Goal: Task Accomplishment & Management: Manage account settings

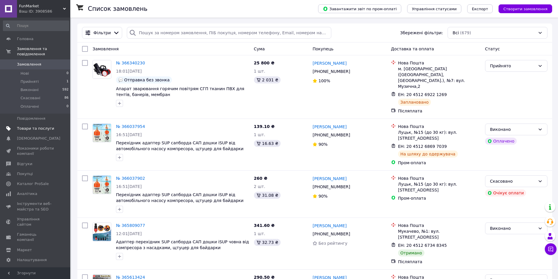
click at [27, 124] on link "Товари та послуги" at bounding box center [36, 129] width 72 height 10
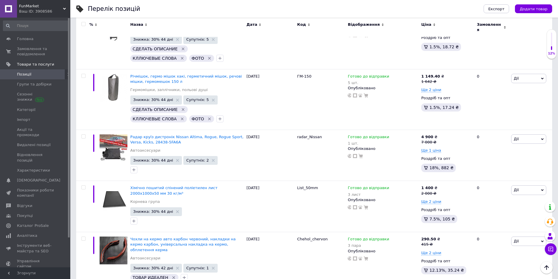
scroll to position [410, 0]
click at [189, 185] on span "Хімічно пошитий спінений поліетилен лист 2000х1000х50 мм 30 кг/м³" at bounding box center [173, 190] width 87 height 10
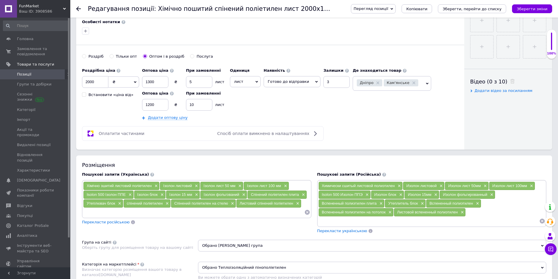
scroll to position [293, 0]
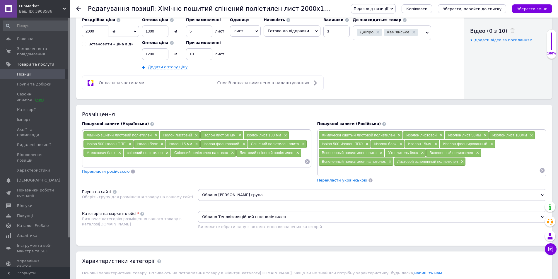
click at [358, 167] on input at bounding box center [428, 170] width 221 height 9
paste input "Шумоизоляция 50мм"
type input "Шумоизоляция 50мм"
paste input "Шумоизоляция 50мм"
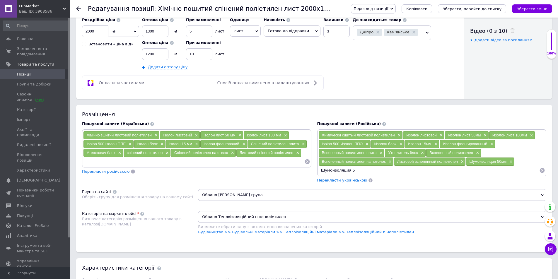
type input "Шумоизоляция"
paste input "Утеплитель 50"
type input "Утеплитель 50"
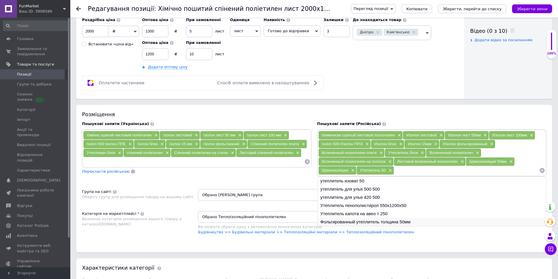
click at [398, 219] on li "Фольгированный утеплитель толщина 50мм" at bounding box center [431, 222] width 229 height 8
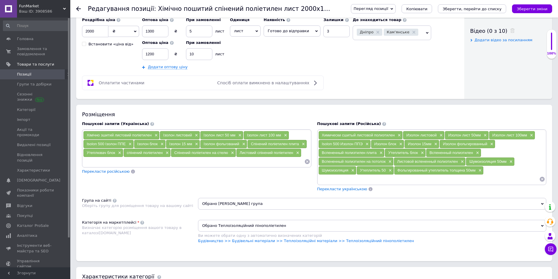
click at [396, 174] on div "Фольгированный утеплитель толщина 50мм ×" at bounding box center [438, 170] width 89 height 8
click at [395, 176] on input at bounding box center [428, 179] width 221 height 9
paste input "Утеплитель для цоколя 50мм"
type input "Утеплитель для цоколя 50мм"
click at [332, 187] on span "Перекласти українською" at bounding box center [342, 189] width 50 height 4
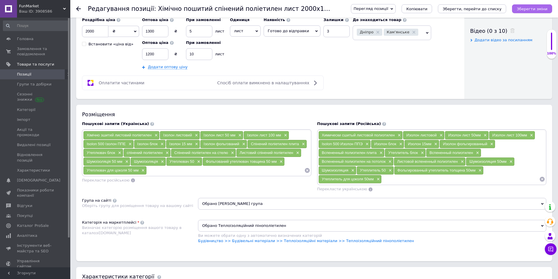
click at [532, 6] on button "Зберегти зміни" at bounding box center [532, 8] width 40 height 9
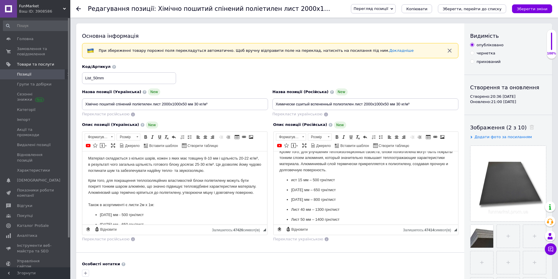
scroll to position [29, 0]
click at [290, 190] on ul "ист 15 мм – 500 грн/лист [DATE] мм – 650 грн/лист [DATE] мм – 800 грн/лист Лист…" at bounding box center [365, 214] width 173 height 75
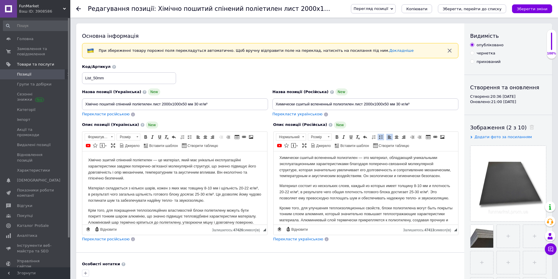
scroll to position [0, 0]
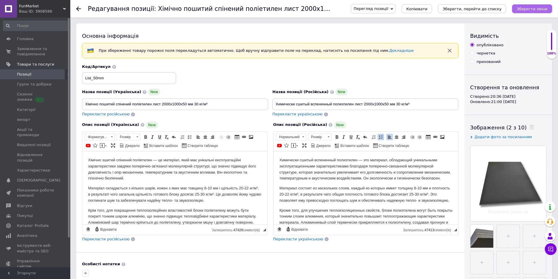
click at [544, 10] on icon "Зберегти зміни" at bounding box center [532, 9] width 31 height 4
click at [503, 233] on input "file" at bounding box center [508, 236] width 23 height 23
type input "C:\fakepath\11.jpg"
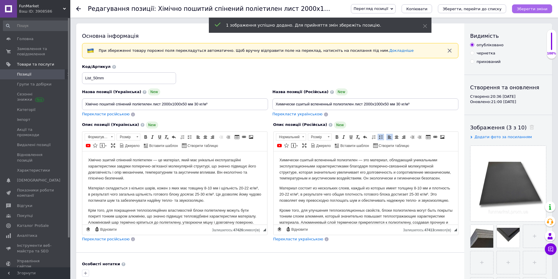
click at [524, 10] on icon "Зберегти зміни" at bounding box center [532, 9] width 31 height 4
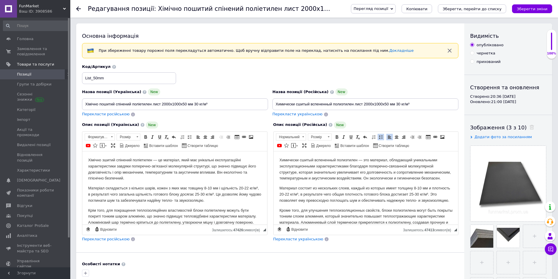
click at [28, 77] on link "Позиції" at bounding box center [36, 74] width 72 height 10
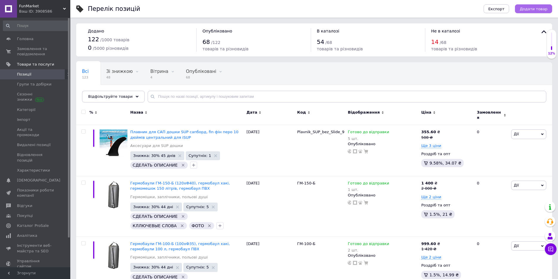
click at [529, 8] on span "Додати товар" at bounding box center [533, 9] width 28 height 4
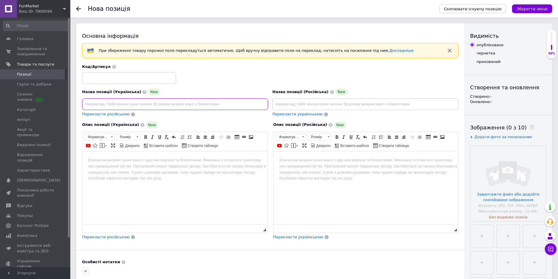
click at [107, 101] on input at bounding box center [175, 104] width 186 height 12
paste input "Універсальний Болт з гайкою - Кріплення для плавника SUP-дошки US-box"
type input "Універсальний Болт з гайкою - Кріплення для плавника SUP-дошки US-box"
click at [321, 101] on input at bounding box center [365, 104] width 186 height 12
paste input "Винт с квадратной гайкой для крепления плавника US FinBox (сталь)"
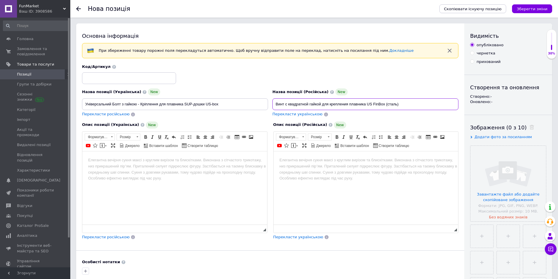
type input "Винт с квадратной гайкой для крепления плавника US FinBox (сталь)"
click at [114, 102] on input "Універсальний Болт з гайкою - Кріплення для плавника SUP-дошки US-box" at bounding box center [175, 104] width 186 height 12
click at [113, 102] on input "Універсальний Болт з гайкою - Кріплення для плавника SUP-дошки US-box" at bounding box center [175, 104] width 186 height 12
click at [208, 165] on html at bounding box center [174, 160] width 185 height 18
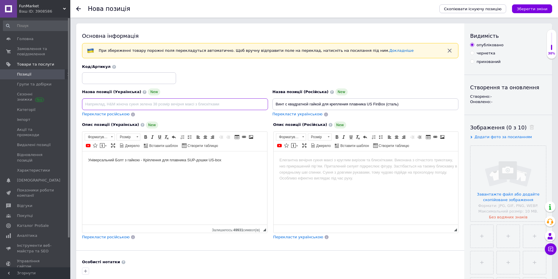
click at [132, 103] on input at bounding box center [175, 104] width 186 height 12
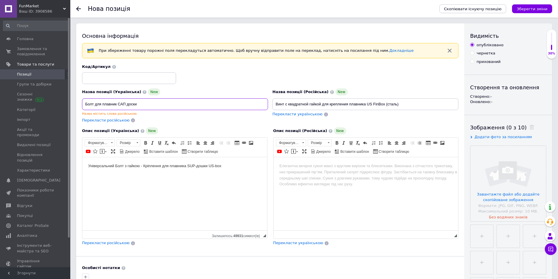
type input "Болт для плавник САП доски"
click at [332, 106] on input "Винт с квадратной гайкой для крепления плавника US FinBox (сталь)" at bounding box center [365, 104] width 186 height 12
click at [328, 175] on html at bounding box center [365, 166] width 185 height 18
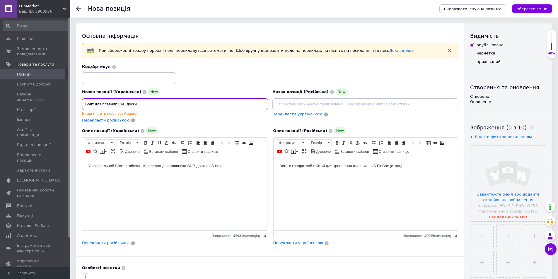
click at [120, 109] on input "Болт для плавник САП доски" at bounding box center [175, 104] width 186 height 12
click at [370, 109] on input at bounding box center [365, 104] width 186 height 12
paste input "Болт для плавник САП доски"
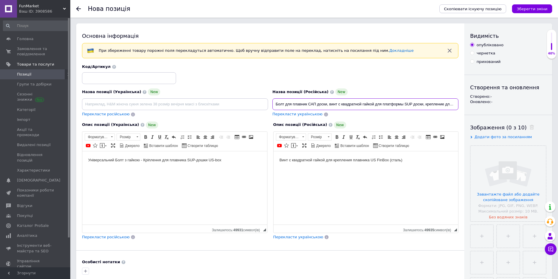
click at [442, 104] on input "Болт для плавник САП доски, винт с квадратной гайкой для платформы SUP доски, к…" at bounding box center [365, 104] width 186 height 12
paste input "нержавеющей стали"
click at [313, 107] on input "Болт для плавник САП доски, винт с квадратной гайкой для платформы SUP доски, к…" at bounding box center [365, 104] width 186 height 12
type input "Болт для плавник САП доски, винт с квадратной гайкой для платформы SUP доски, к…"
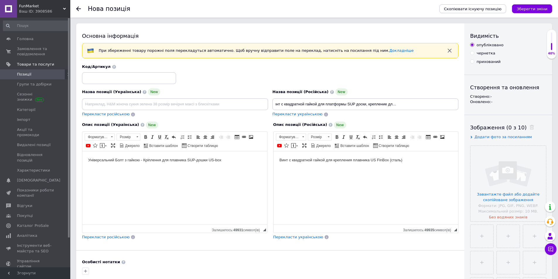
click at [303, 111] on div "Перекласти українською" at bounding box center [297, 114] width 51 height 7
type input "Болт для плавець САП дошки, гвинт із квадратною гайкою для платформи SUP дошки,…"
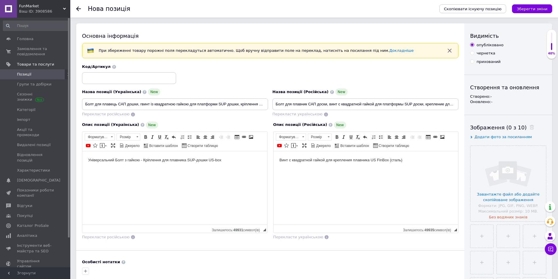
click at [98, 88] on div "Назва позиції (Українська) New Болт для плавець САП дошки, гвинт із квадратною …" at bounding box center [175, 102] width 190 height 33
click at [97, 85] on div "Код/Артикул" at bounding box center [270, 74] width 381 height 24
click at [97, 84] on input at bounding box center [129, 78] width 94 height 12
click at [97, 83] on input at bounding box center [129, 78] width 94 height 12
type input "bolt"
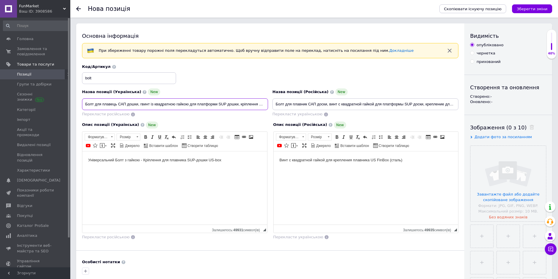
click at [108, 103] on input "Болт для плавець САП дошки, гвинт із квадратною гайкою для платформи SUP дошки,…" at bounding box center [175, 104] width 186 height 12
click at [308, 102] on input "Болт для плавник САП доски, винт с квадратной гайкой для платформы SUP доски, к…" at bounding box center [365, 104] width 186 height 12
type input "Болт для плавника САП доски, винт с квадратной гайкой для платформы SUP доски, …"
click at [110, 102] on input "Болт для плавець САП дошки, гвинт із квадратною гайкою для платформи SUP дошки,…" at bounding box center [175, 104] width 186 height 12
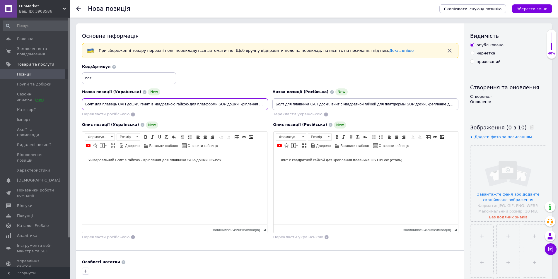
click at [110, 102] on input "Болт для плавець САП дошки, гвинт із квадратною гайкою для платформи SUP дошки,…" at bounding box center [175, 104] width 186 height 12
click at [423, 108] on input "Болт для плавника САП доски, винт с квадратной гайкой для платформы SUP доски, …" at bounding box center [365, 104] width 186 height 12
click at [186, 104] on input "Болт для плавника САП дошки, гвинт із квадратною гайкою для платформи SUP дошки…" at bounding box center [175, 104] width 186 height 12
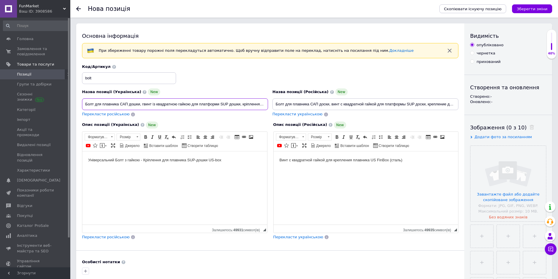
paste input "у з нержавіюч"
type input "Болт для плавника САП дошки, гвинт із квадратною гайкою для платформи SUP дошки…"
click at [347, 169] on html "Винт с квадратной гайкой для крепления плавника US FinBox (сталь)" at bounding box center [365, 160] width 185 height 18
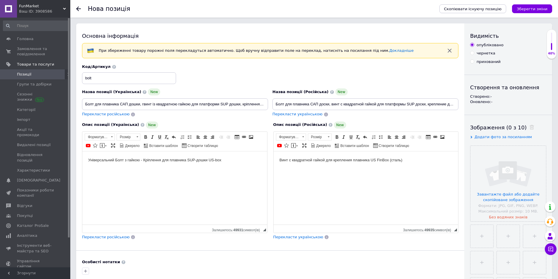
click at [142, 169] on html "Універсальний Болт з гайкою - Кріплення для плавника SUP-дошки US-box" at bounding box center [174, 160] width 185 height 18
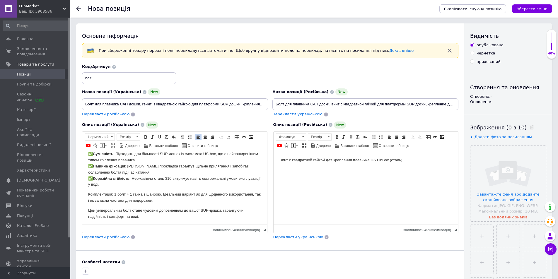
scroll to position [76, 0]
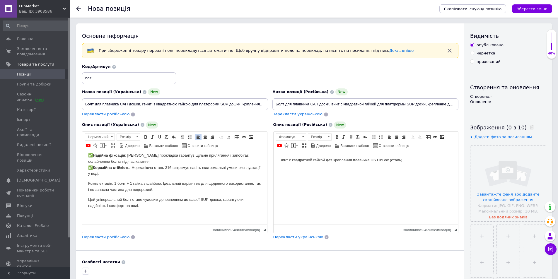
click at [167, 200] on p "Цей універсальний болт стане чудовим доповненням до вашої SUP-дошки, гарантуючи…" at bounding box center [174, 202] width 173 height 12
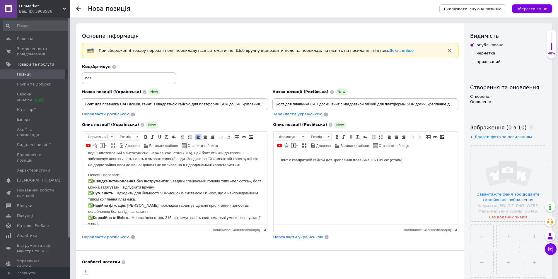
scroll to position [29, 0]
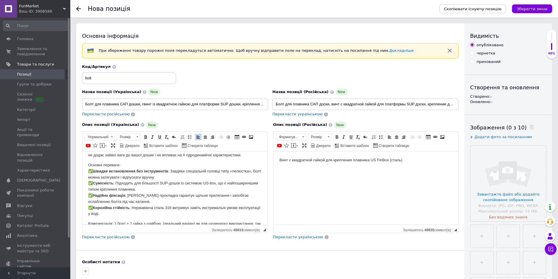
click at [95, 173] on strong "Швидке встановлення без інструментів" at bounding box center [130, 171] width 75 height 4
click at [95, 185] on strong "Сумісність" at bounding box center [103, 183] width 20 height 4
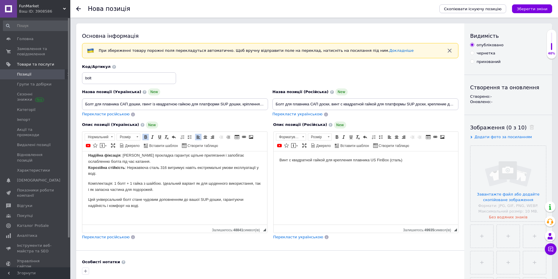
scroll to position [76, 0]
click at [108, 176] on p "Основні переваги: Швидке встановлення без інструментів : Завдяки спеціальній го…" at bounding box center [174, 149] width 173 height 55
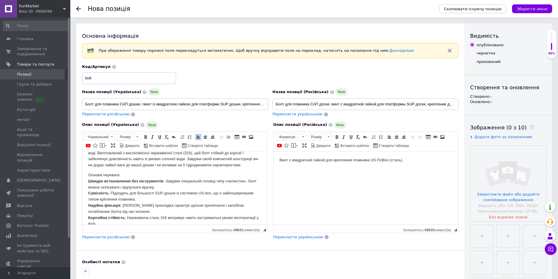
scroll to position [17, 0]
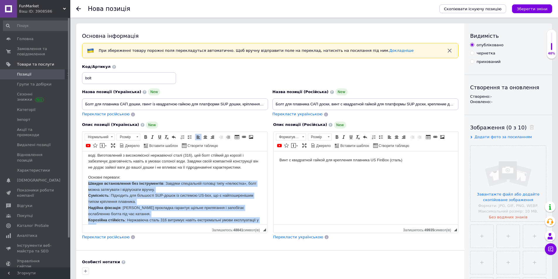
click at [84, 190] on html "Універсальний болт з гайкою для кріплення плавника SUP-дошки — це важливий аксе…" at bounding box center [174, 205] width 185 height 143
click at [188, 136] on span at bounding box center [189, 137] width 5 height 5
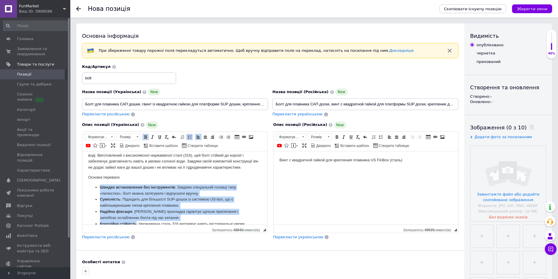
click at [162, 196] on li "Швидке встановлення без інструментів : Завдяки спеціальній головці типу «пелюст…" at bounding box center [175, 190] width 150 height 12
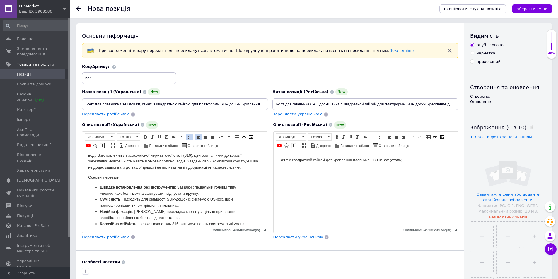
scroll to position [76, 0]
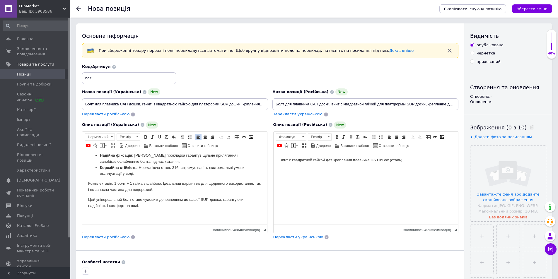
click at [162, 200] on p "Цей універсальний болт стане чудовим доповненням до вашої SUP-дошки, гарантуючи…" at bounding box center [174, 202] width 173 height 12
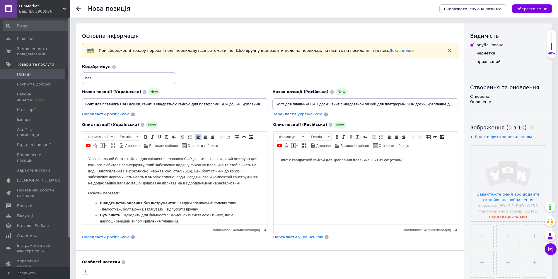
scroll to position [0, 0]
click at [134, 99] on input "Болт для плавника САП дошки, гвинт із квадратною гайкою для платформи SUP дошки…" at bounding box center [175, 104] width 186 height 12
click at [95, 160] on p "Універсальний болт з гайкою для кріплення плавника SUP-дошки — це важливий аксе…" at bounding box center [174, 172] width 173 height 30
click at [202, 159] on p "Універсальний болт з гайкою для кріплення плавника SUP-дошки — це важливий аксе…" at bounding box center [174, 172] width 173 height 30
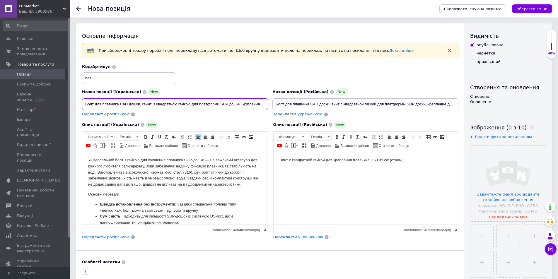
click at [165, 107] on input "Болт для плавника САП дошки, гвинт із квадратною гайкою для платформи SUP дошки…" at bounding box center [175, 104] width 186 height 12
click at [105, 163] on p "Універсальний болт з гайкою для кріплення плавника SUP-дошки — це важливий аксе…" at bounding box center [174, 172] width 173 height 30
click at [105, 161] on p "Універсальний болт з гайкою для кріплення плавника SUP-дошки — це важливий аксе…" at bounding box center [174, 172] width 173 height 30
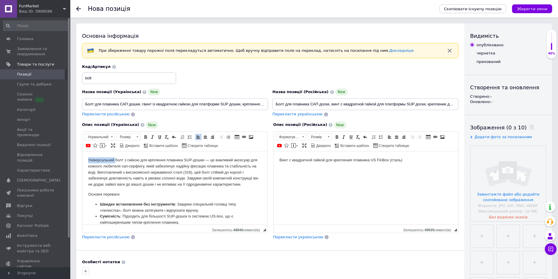
click at [105, 161] on p "Універсальний болт з гайкою для кріплення плавника SUP-дошки — це важливий аксе…" at bounding box center [174, 172] width 173 height 30
click at [198, 160] on p "Універсальний болт з гайкою для кріплення плавника SUP-дошки — це важливий аксе…" at bounding box center [174, 172] width 173 height 30
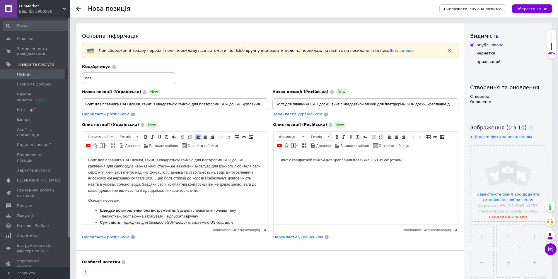
click at [83, 157] on html "Болт для плавника САП дошки, гвинт із квадратною гайкою для платформи SUP дошки…" at bounding box center [174, 227] width 185 height 153
click at [148, 167] on strong "Болт для плавника САП дошки, гвинт із квадратною гайкою для платформи SUP дошки…" at bounding box center [172, 163] width 168 height 11
click at [313, 101] on input "Болт для плавника САП доски, винт с квадратной гайкой для платформы SUP доски, …" at bounding box center [365, 104] width 186 height 12
click at [313, 165] on html "Винт с квадратной гайкой для крепления плавника US FinBox (сталь)" at bounding box center [365, 160] width 185 height 18
click at [375, 173] on html "Болт для плавника САП доски, винт с квадратной гайкой для платформы SUP доски, …" at bounding box center [365, 163] width 185 height 24
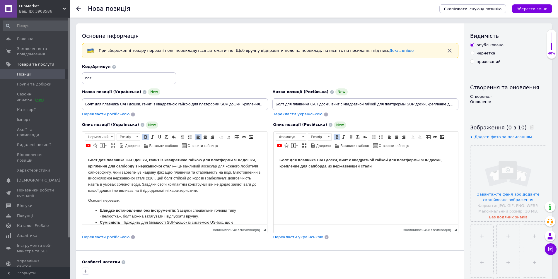
click at [379, 167] on body "Болт для плавника САП доски, винт с квадратной гайкой для платформы SUP доски, …" at bounding box center [365, 163] width 173 height 12
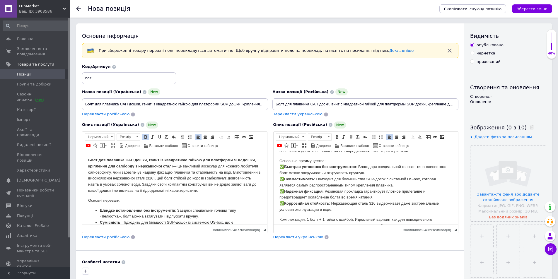
scroll to position [39, 0]
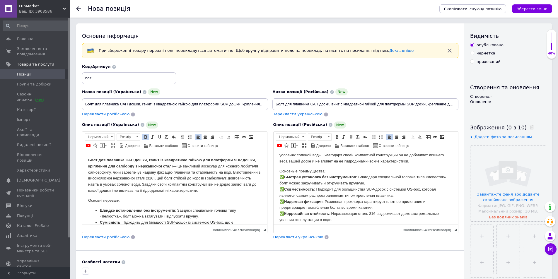
click at [287, 175] on strong "Быстрая установка без инструментов" at bounding box center [320, 177] width 72 height 4
click at [284, 176] on p "Основные преимущества: ✅ Быстрая установка без инструментов : Благодаря специал…" at bounding box center [365, 195] width 173 height 55
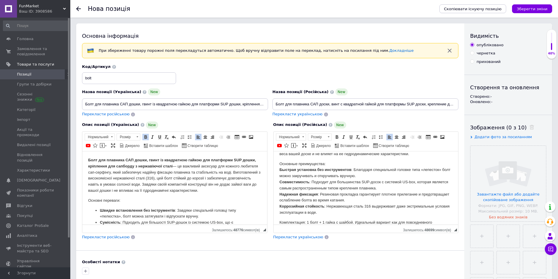
scroll to position [53, 0]
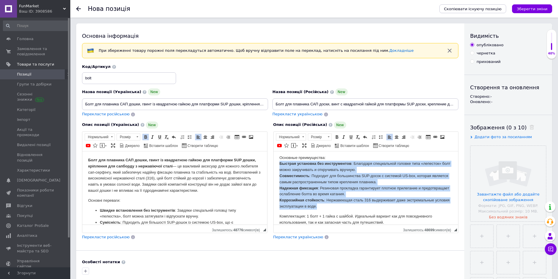
drag, startPoint x: 341, startPoint y: 208, endPoint x: 279, endPoint y: 162, distance: 76.9
click at [279, 162] on p "Основные преимущества: Быстрая установка без инструментов : Благодаря специальн…" at bounding box center [365, 182] width 173 height 55
click at [381, 136] on span at bounding box center [380, 137] width 5 height 5
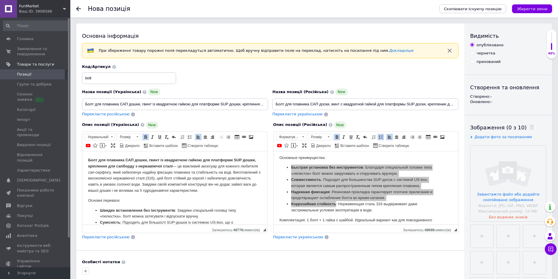
click at [355, 243] on div "Основна інформація При збереженні товару порожні поля перекладуться автоматично…" at bounding box center [270, 194] width 388 height 343
click at [506, 179] on input "file" at bounding box center [508, 184] width 76 height 76
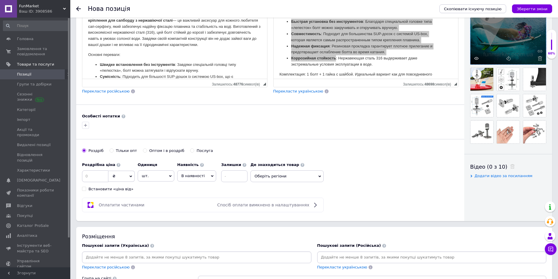
scroll to position [146, 0]
click at [301, 178] on span "Оберіть регіони" at bounding box center [286, 176] width 73 height 12
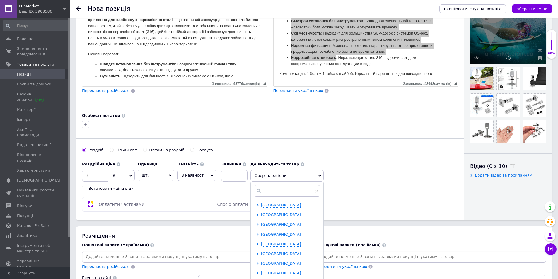
click at [284, 232] on span "[GEOGRAPHIC_DATA]" at bounding box center [281, 234] width 40 height 4
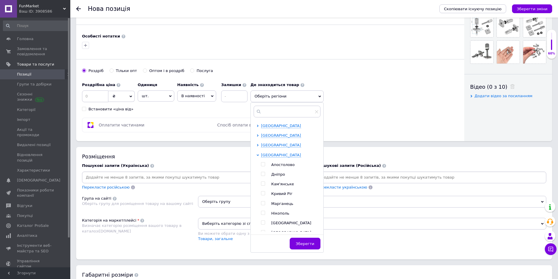
scroll to position [234, 0]
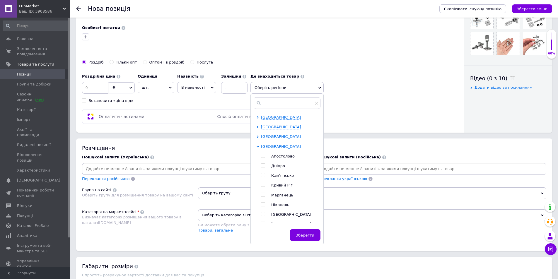
click at [271, 170] on ul "Апостолово Дніпро Кам'янське [GEOGRAPHIC_DATA] Марганець [PERSON_NAME][GEOGRAPH…" at bounding box center [290, 200] width 59 height 93
click at [271, 169] on ul "Апостолово Дніпро Кам'янське [GEOGRAPHIC_DATA] Марганець [PERSON_NAME][GEOGRAPH…" at bounding box center [290, 200] width 59 height 93
click at [276, 169] on ul "Апостолово Дніпро Кам'янське [GEOGRAPHIC_DATA] Марганець [PERSON_NAME][GEOGRAPH…" at bounding box center [290, 200] width 59 height 93
click at [277, 164] on span "Дніпро" at bounding box center [278, 166] width 14 height 4
checkbox input "true"
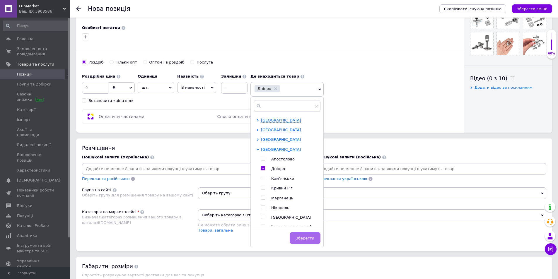
click at [297, 242] on button "Зберегти" at bounding box center [305, 238] width 31 height 12
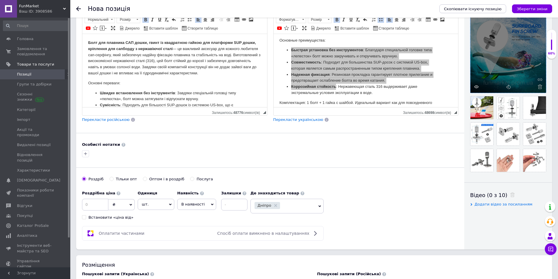
scroll to position [117, 0]
click at [194, 206] on span "В наявності" at bounding box center [192, 204] width 23 height 4
click at [199, 240] on li "Готово до відправки" at bounding box center [196, 241] width 38 height 13
click at [99, 205] on input at bounding box center [95, 205] width 26 height 12
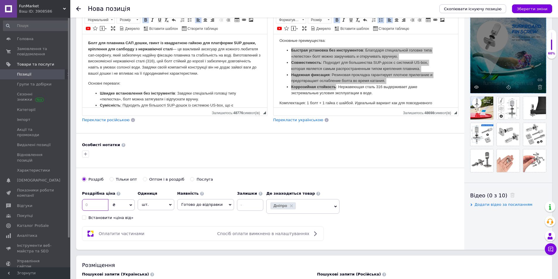
click at [96, 203] on input at bounding box center [95, 205] width 26 height 12
type input "172"
click at [149, 177] on div "Оптом і в роздріб" at bounding box center [166, 179] width 35 height 5
click at [147, 177] on input "Оптом і в роздріб" at bounding box center [145, 179] width 4 height 4
radio input "true"
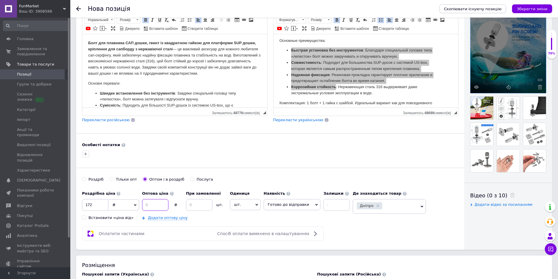
click at [158, 201] on input at bounding box center [155, 205] width 26 height 12
type input "110"
type input "2"
click at [163, 216] on link "Додати оптову ціну" at bounding box center [168, 218] width 40 height 5
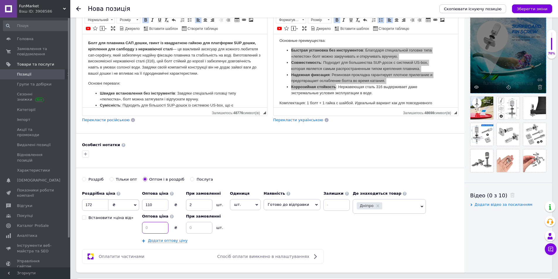
click at [148, 229] on input at bounding box center [155, 228] width 26 height 12
type input "100"
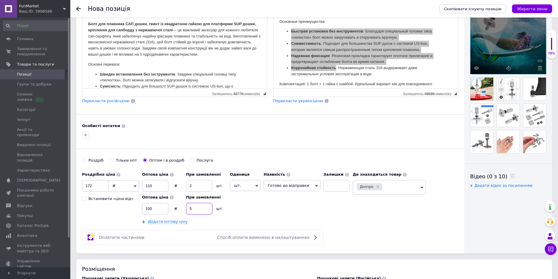
scroll to position [146, 0]
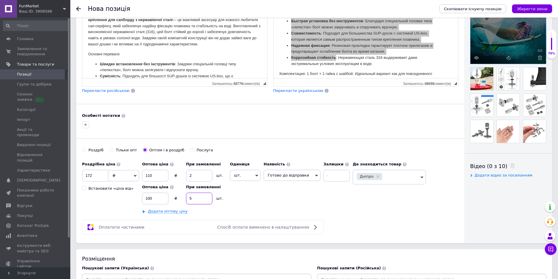
type input "5"
click at [325, 172] on input at bounding box center [336, 176] width 26 height 12
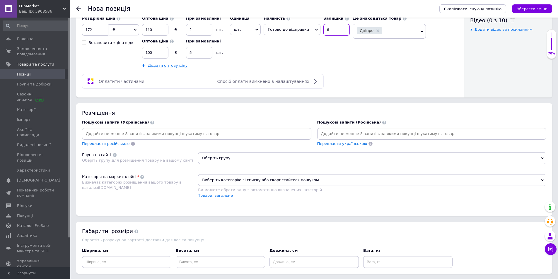
scroll to position [293, 0]
type input "6"
click at [218, 156] on span "Оберіть групу" at bounding box center [372, 158] width 348 height 12
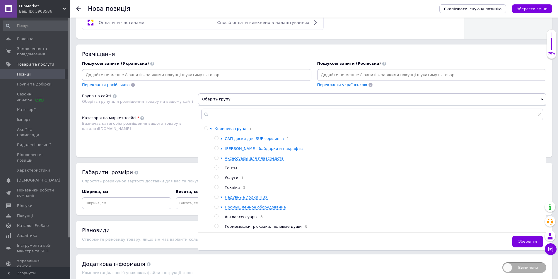
scroll to position [351, 0]
click at [240, 140] on span "САП доски для SUP серфинга" at bounding box center [254, 138] width 59 height 4
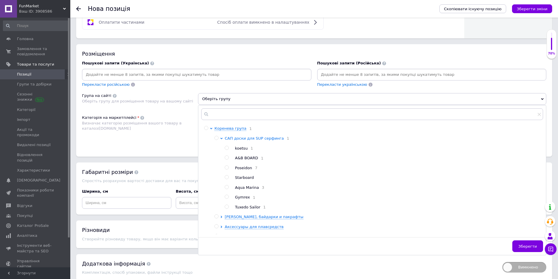
click at [239, 138] on span "САП доски для SUP серфинга" at bounding box center [254, 138] width 59 height 4
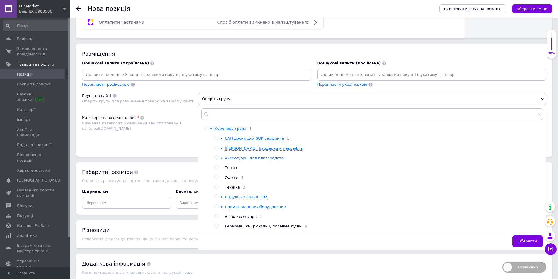
click at [241, 157] on span "Аксессуары для плавсредств" at bounding box center [254, 158] width 59 height 4
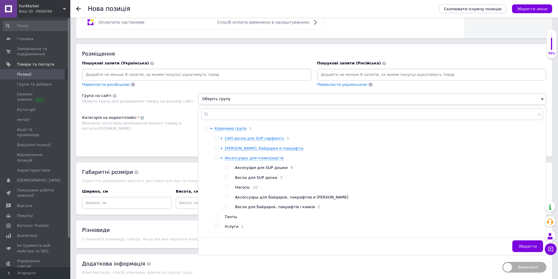
click at [262, 166] on span "Аксесуари для SUP дошки" at bounding box center [261, 167] width 53 height 4
radio input "true"
click at [517, 241] on button "Зберегти" at bounding box center [527, 246] width 31 height 12
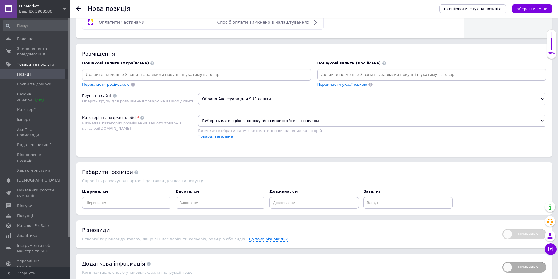
click at [246, 123] on span "Виберіть категорію зі списку або скористайтеся пошуком" at bounding box center [372, 121] width 348 height 12
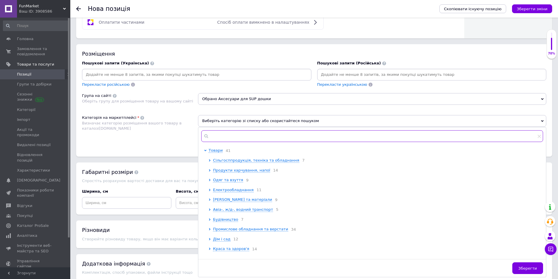
click at [237, 134] on input "text" at bounding box center [372, 136] width 342 height 12
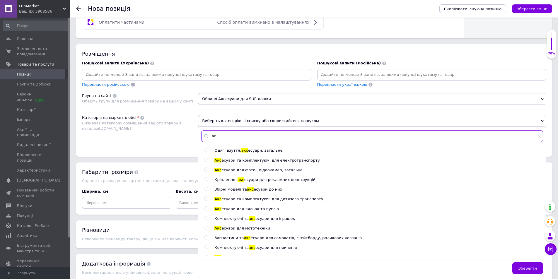
type input "[PERSON_NAME]"
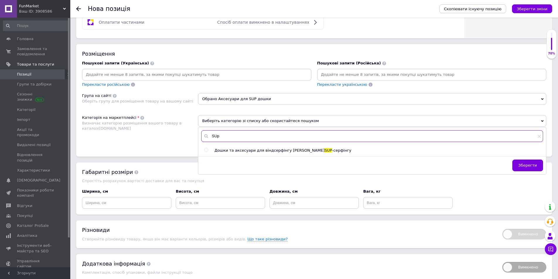
type input "SUp"
click at [240, 149] on span "Дошки та аксесуари для віндсерфінгу [PERSON_NAME]" at bounding box center [269, 150] width 110 height 4
radio input "true"
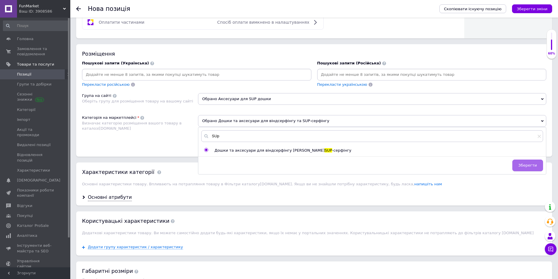
click at [535, 164] on span "Зберегти" at bounding box center [527, 165] width 18 height 4
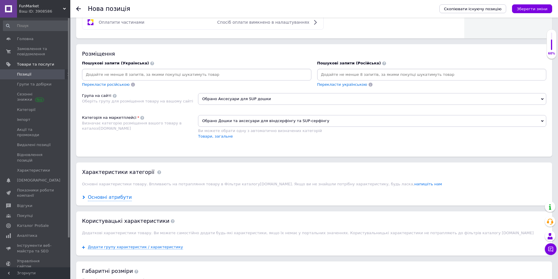
click at [119, 197] on div "Основні атрибути" at bounding box center [110, 197] width 44 height 7
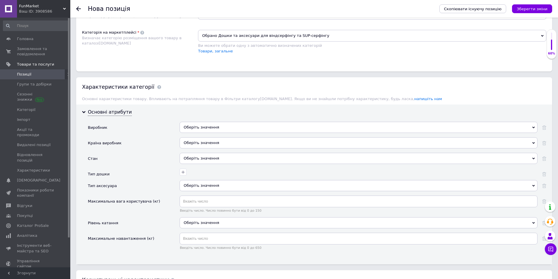
scroll to position [439, 0]
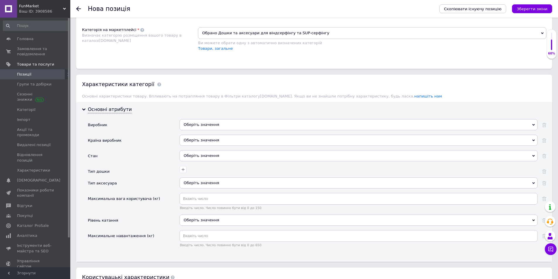
click at [235, 121] on div "Оберіть значення" at bounding box center [358, 124] width 358 height 11
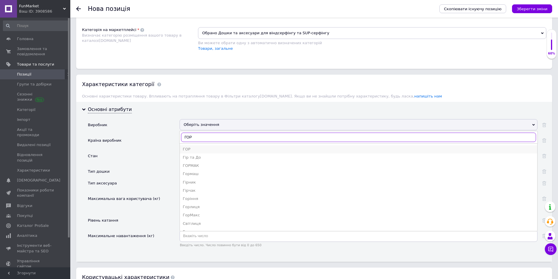
type input "ГОР"
click at [195, 147] on div "ГОР" at bounding box center [358, 149] width 351 height 5
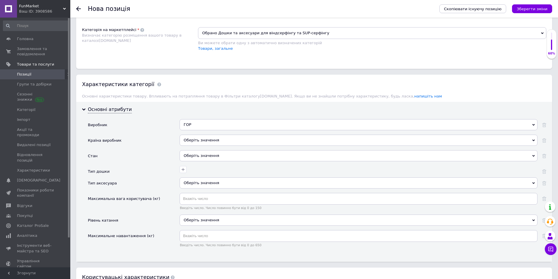
click at [196, 139] on div "Оберіть значення" at bounding box center [358, 140] width 358 height 11
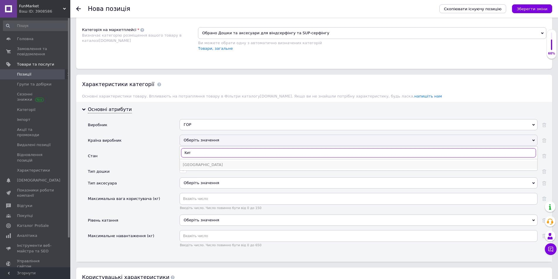
type input "Кит"
click at [194, 166] on div "[GEOGRAPHIC_DATA]" at bounding box center [358, 164] width 351 height 5
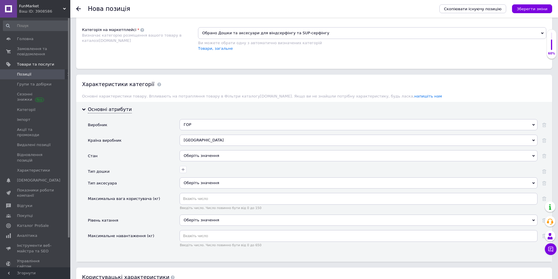
click at [197, 155] on div "Оберіть значення" at bounding box center [358, 155] width 358 height 11
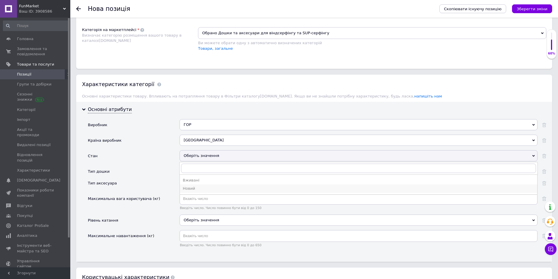
click at [191, 186] on div "Новий" at bounding box center [358, 188] width 351 height 5
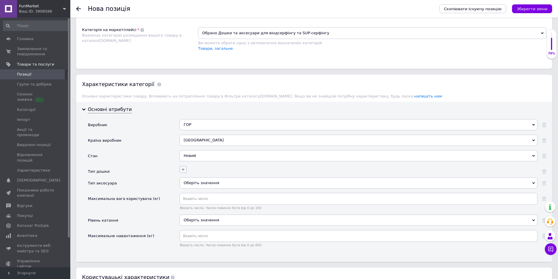
click at [184, 166] on button "button" at bounding box center [182, 169] width 7 height 7
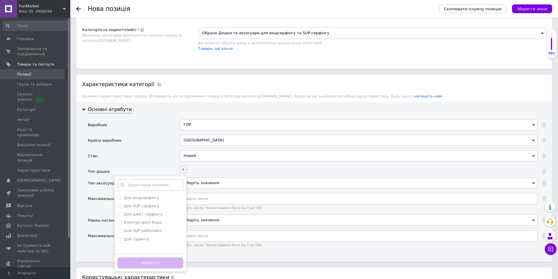
click at [184, 166] on button "button" at bounding box center [182, 169] width 7 height 7
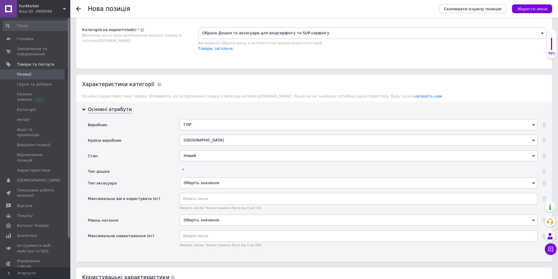
click at [190, 186] on div "Оберіть значення" at bounding box center [358, 182] width 358 height 11
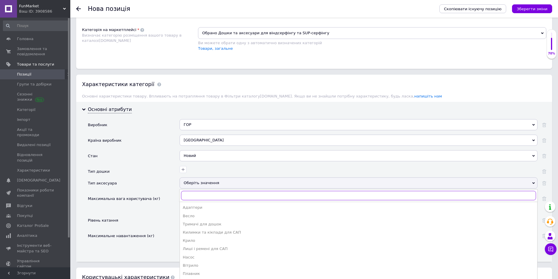
scroll to position [498, 0]
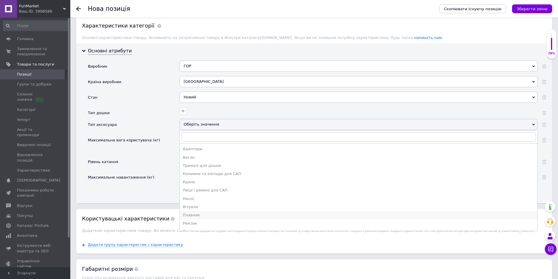
click at [194, 215] on div "Плавник" at bounding box center [358, 215] width 351 height 5
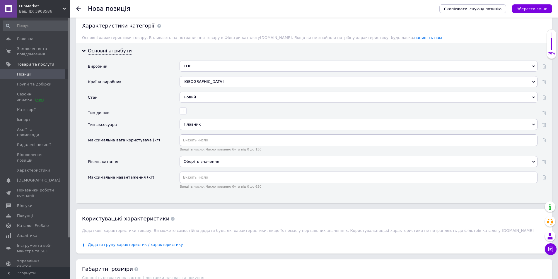
click at [235, 163] on div "Оберіть значення" at bounding box center [358, 161] width 358 height 11
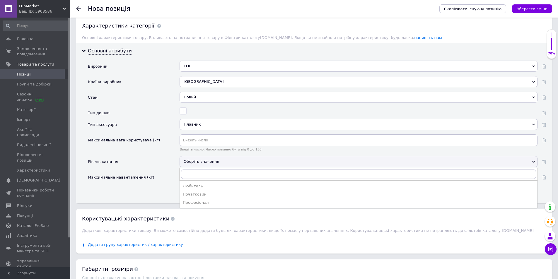
click at [233, 163] on div "Оберіть значення" at bounding box center [358, 161] width 358 height 11
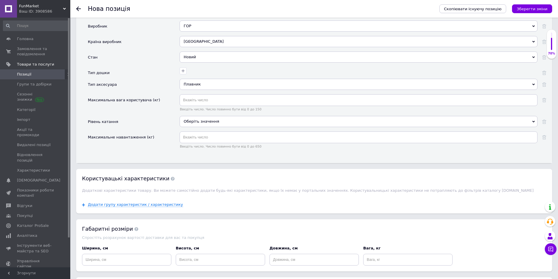
scroll to position [586, 0]
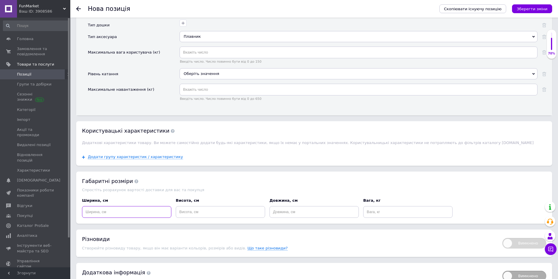
click at [136, 215] on input at bounding box center [126, 212] width 89 height 12
type input "2"
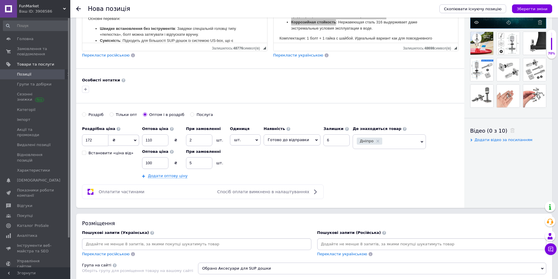
scroll to position [268, 0]
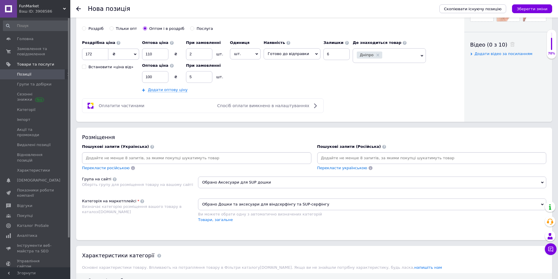
type input "0.1"
click at [350, 160] on input at bounding box center [431, 158] width 227 height 9
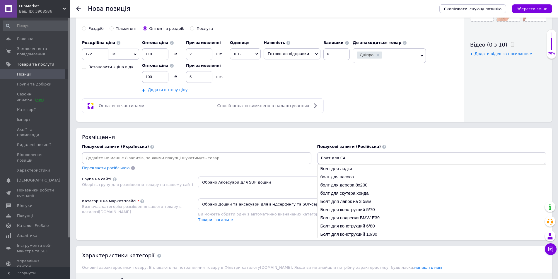
type input "Болт для САП"
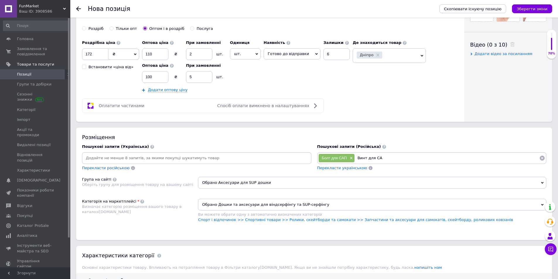
type input "Винт для САП"
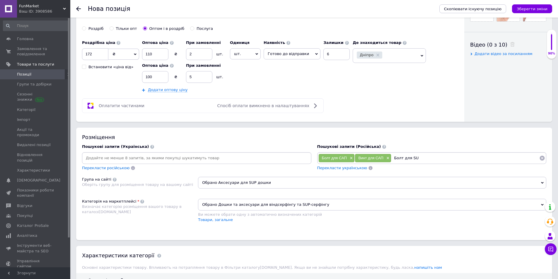
type input "Болт для SUP"
click at [399, 159] on span "Болт для SUP" at bounding box center [407, 158] width 25 height 4
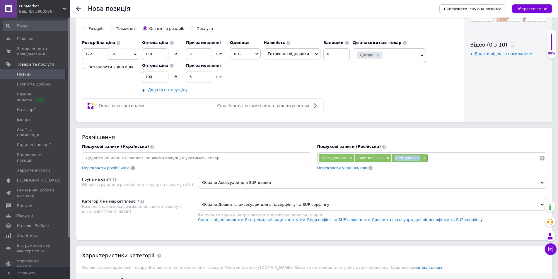
click at [418, 157] on span "Болт для SUP" at bounding box center [407, 158] width 25 height 4
copy span "Болт для SUP"
click at [447, 162] on input at bounding box center [483, 158] width 111 height 9
paste input "Болт для SUP"
click at [361, 158] on span "Винт для САП" at bounding box center [370, 158] width 25 height 4
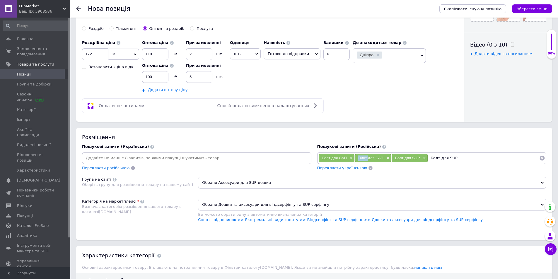
click at [361, 158] on span "Винт для САП" at bounding box center [370, 158] width 25 height 4
copy span "Винт"
click at [432, 160] on input "Болт для SUP" at bounding box center [483, 158] width 111 height 9
paste input "ин"
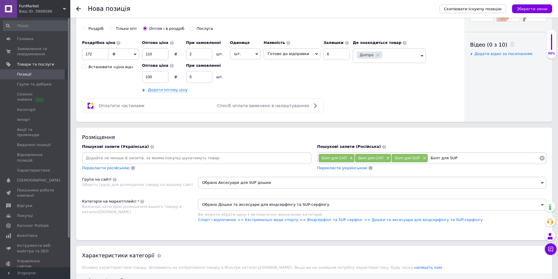
type input "Винт для SUP"
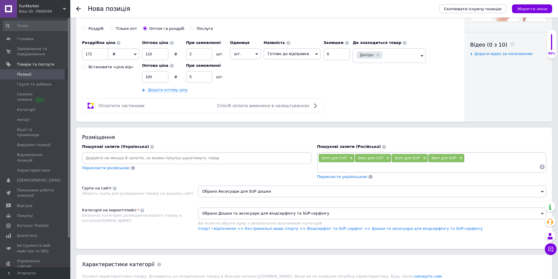
click at [327, 160] on span "Болт для САП" at bounding box center [334, 158] width 25 height 4
click at [342, 155] on div "Болт для САП ×" at bounding box center [337, 158] width 36 height 8
copy span "Болт для САП"
click at [337, 170] on input at bounding box center [428, 167] width 221 height 9
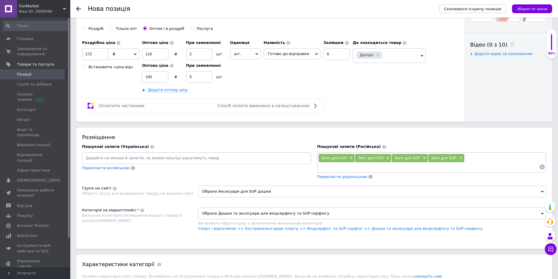
paste input "Болт для САП"
type input "Болт для сапборд"
click at [471, 156] on span "Болт для сапборд" at bounding box center [484, 158] width 32 height 4
click at [497, 158] on span "Болт для сапборд" at bounding box center [484, 158] width 32 height 4
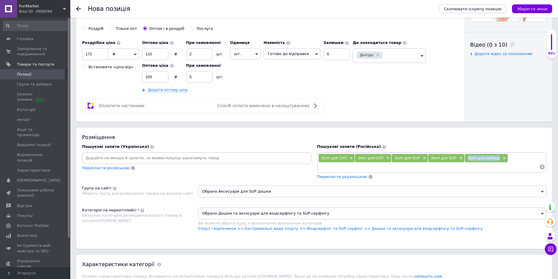
copy span "Болт для сапборд"
click at [455, 166] on input at bounding box center [428, 167] width 221 height 9
paste input "Болт для сапборд"
click at [432, 154] on div "Винт для SUP ×" at bounding box center [446, 158] width 36 height 8
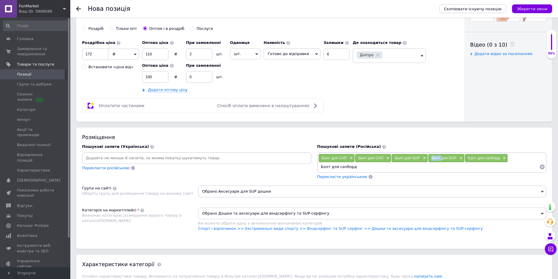
copy span "Винт"
click at [322, 166] on input "Болт для сапборд" at bounding box center [428, 167] width 221 height 9
paste input "ин"
type input "Винт для сапборд"
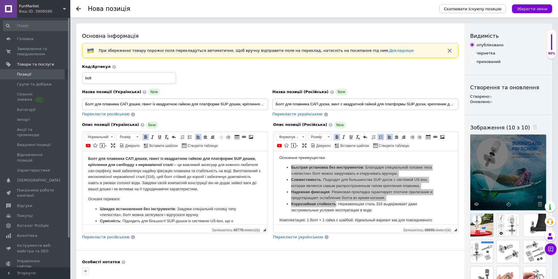
scroll to position [0, 0]
click at [175, 164] on p "Болт для плавника САП дошки, гвинт із квадратною гайкою для платформи SUP дошки…" at bounding box center [174, 175] width 173 height 37
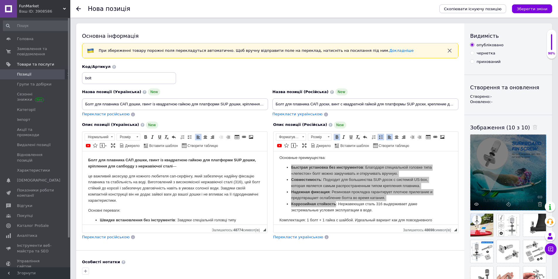
click at [182, 166] on p "Болт для плавника САП дошки, гвинт із квадратною гайкою для платформи SUP дошки…" at bounding box center [174, 163] width 173 height 12
click at [88, 176] on html "Болт для плавника САП дошки, гвинт із квадратною гайкою для платформи SUP дошки…" at bounding box center [174, 232] width 185 height 163
drag, startPoint x: 173, startPoint y: 166, endPoint x: 255, endPoint y: 169, distance: 82.0
click at [255, 169] on p "Болт для плавника САП дошки, гвинт із квадратною гайкою для платформи SUP дошки…" at bounding box center [174, 163] width 173 height 12
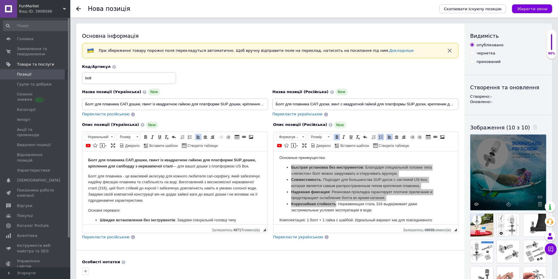
click at [176, 165] on p "Болт для плавника САП дошки, гвинт із квадратною гайкою для платформи SUP дошки…" at bounding box center [174, 163] width 173 height 12
copy p "— для вашої дошки з платформою US Box."
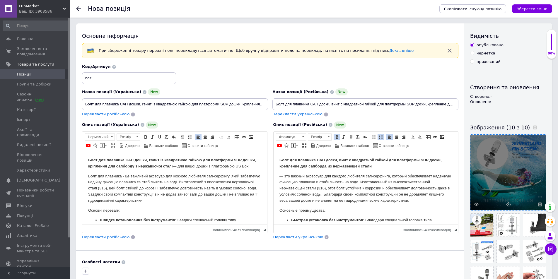
click at [377, 167] on body "Болт для плавника САП доски, винт с квадратной гайкой для платформы SUP доски, …" at bounding box center [365, 227] width 173 height 141
click at [372, 165] on strong "Болт для плавника САП доски, винт с квадратной гайкой для платформы SUP доски, …" at bounding box center [360, 163] width 162 height 11
click at [397, 163] on body "Болт для плавника САП доски, винт с квадратной гайкой для платформы SUP доски, …" at bounding box center [365, 227] width 173 height 141
click at [411, 167] on body "Болт для плавника САП доски, винт с квадратной гайкой для платформы SUP доски, …" at bounding box center [365, 227] width 173 height 141
click at [278, 183] on html "Болт для плавника САП доски, винт с квадратной гайкой для платформы SUP доски, …" at bounding box center [365, 227] width 185 height 153
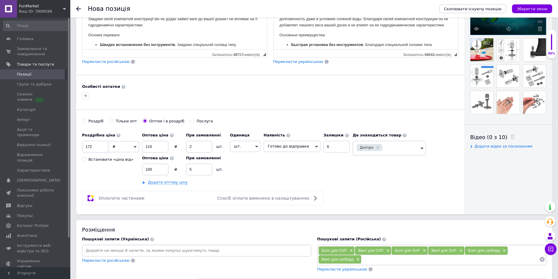
scroll to position [234, 0]
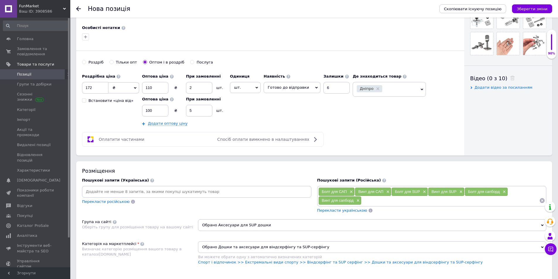
click at [369, 203] on input at bounding box center [450, 200] width 178 height 9
type input "б"
type input "Болт для плавника"
type input "Винт для плавника"
click at [461, 202] on input at bounding box center [495, 200] width 87 height 9
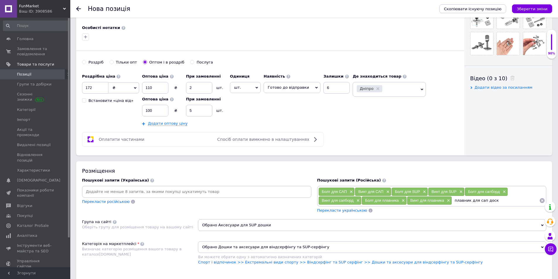
type input "плавник для сап доски"
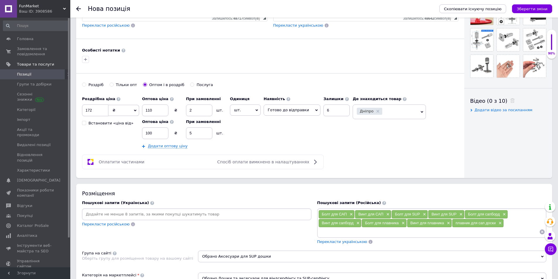
scroll to position [205, 0]
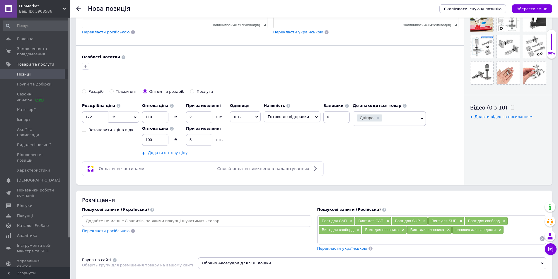
click at [360, 237] on input at bounding box center [428, 238] width 221 height 9
paste input "крепление для плавника"
type input "крепление для плавника"
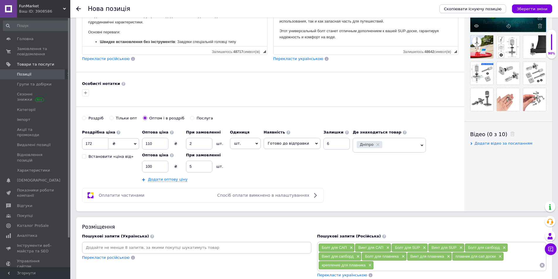
scroll to position [234, 0]
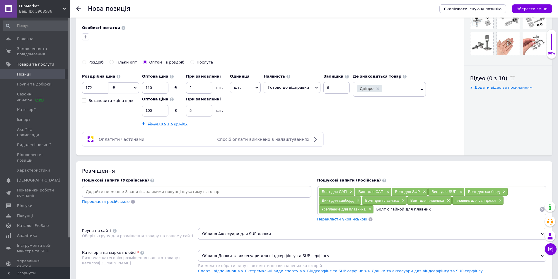
type input "Болт с гайкой для плавника"
click at [383, 208] on span "Болт с гайкой для плавника" at bounding box center [401, 209] width 49 height 4
click at [422, 210] on span "Болт с гайкой для плавника" at bounding box center [401, 209] width 49 height 4
copy span "Болт с гайкой для плавника"
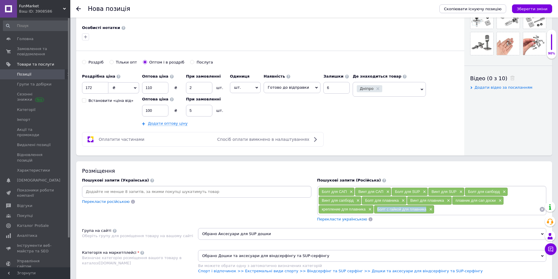
click at [466, 211] on input at bounding box center [486, 209] width 105 height 9
paste input "Болт с гайкой для плавника"
click at [446, 213] on div "Болт для САП × Винт для САП × Болт для SUP × Винт для SUP × Болт для сапборд × …" at bounding box center [431, 200] width 229 height 29
click at [445, 211] on input "Болт с гайкой для плавника" at bounding box center [486, 209] width 105 height 9
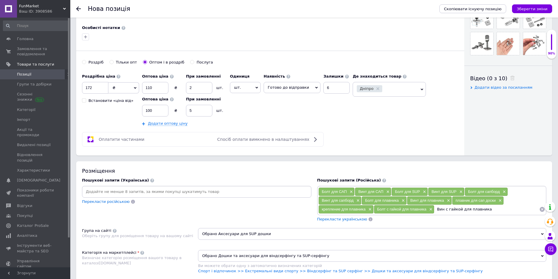
type input "Винт с гайкой для плавника"
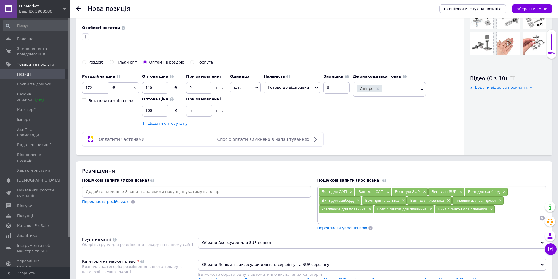
click at [343, 226] on span "Перекласти українською" at bounding box center [342, 228] width 50 height 4
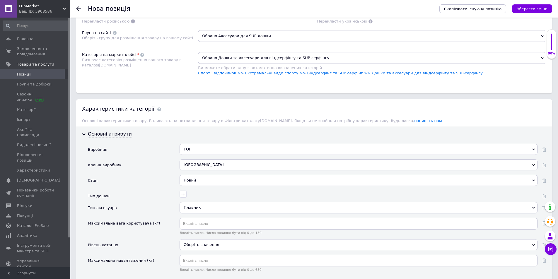
scroll to position [265, 0]
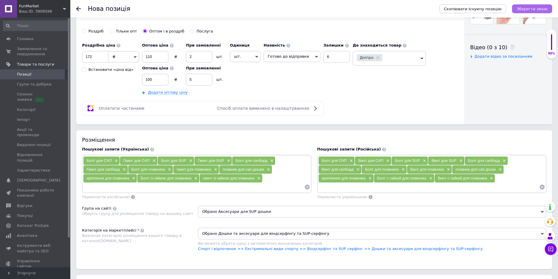
click at [548, 7] on button "Зберегти зміни" at bounding box center [532, 8] width 40 height 9
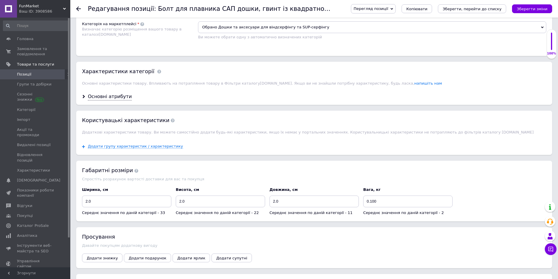
scroll to position [615, 0]
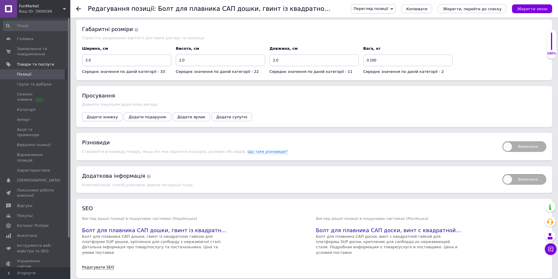
click at [102, 121] on button "Додати знижку" at bounding box center [102, 116] width 40 height 9
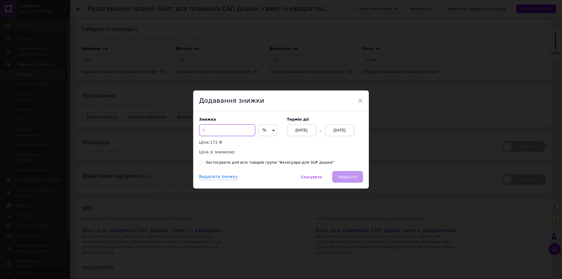
click at [208, 126] on input at bounding box center [227, 130] width 56 height 12
type input "30"
click at [333, 130] on div "[DATE]" at bounding box center [339, 130] width 29 height 12
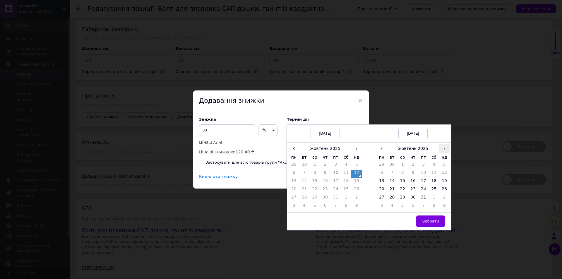
click at [447, 150] on span "›" at bounding box center [444, 148] width 11 height 8
click at [399, 199] on td "26" at bounding box center [402, 198] width 11 height 8
click at [434, 223] on span "Вибрати" at bounding box center [430, 221] width 17 height 4
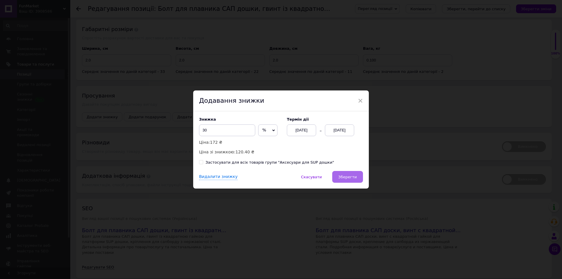
click at [352, 179] on span "Зберегти" at bounding box center [347, 177] width 18 height 4
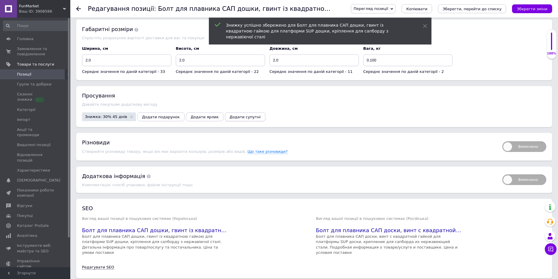
click at [230, 117] on span "Додати супутні" at bounding box center [245, 117] width 31 height 4
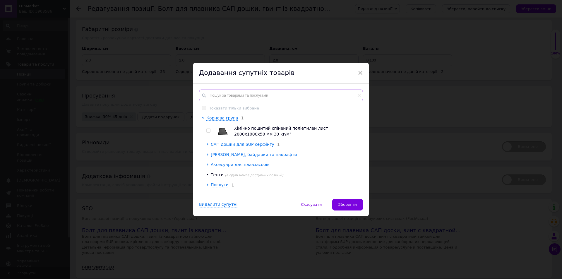
click at [233, 99] on input "text" at bounding box center [281, 96] width 164 height 12
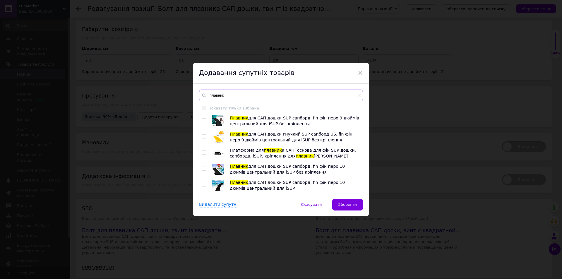
type input "плавник"
click at [202, 137] on input "checkbox" at bounding box center [204, 137] width 4 height 4
checkbox input "true"
click at [204, 184] on input "checkbox" at bounding box center [204, 185] width 4 height 4
checkbox input "true"
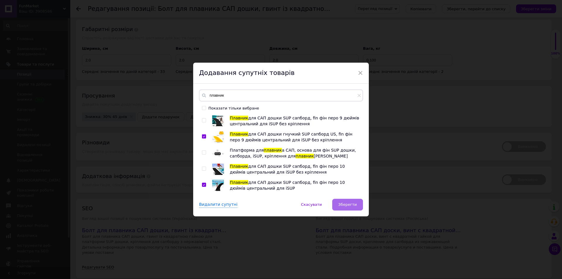
click at [342, 204] on span "Зберегти" at bounding box center [347, 204] width 18 height 4
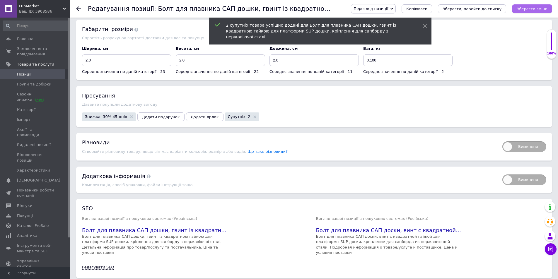
click at [529, 9] on icon "Зберегти зміни" at bounding box center [532, 9] width 31 height 4
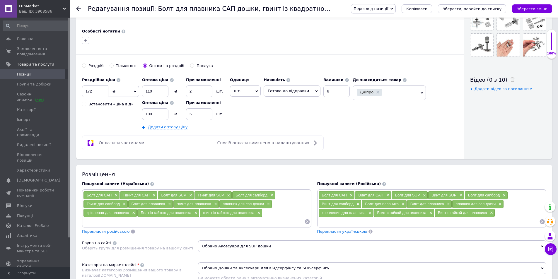
scroll to position [234, 0]
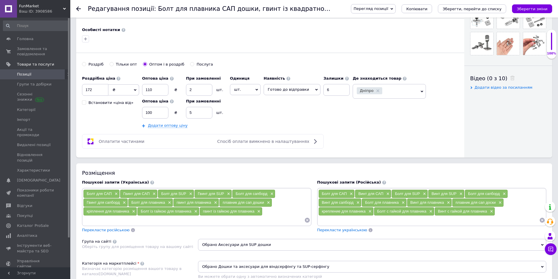
click at [35, 73] on span "Позиції" at bounding box center [35, 74] width 37 height 5
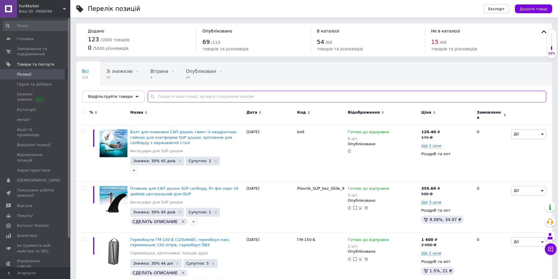
click at [157, 99] on input "text" at bounding box center [347, 97] width 399 height 12
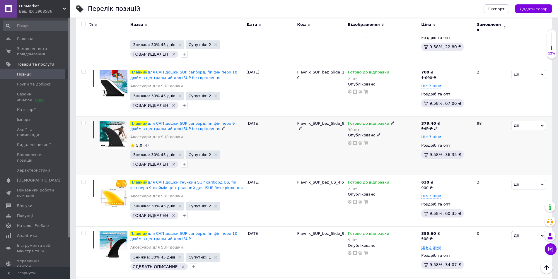
scroll to position [117, 0]
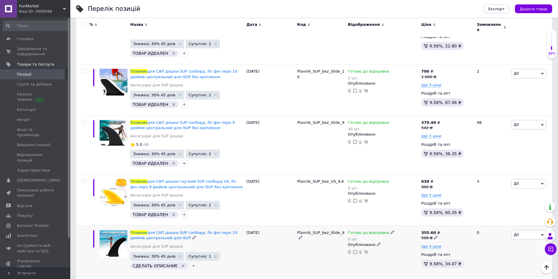
type input "плавник"
click at [302, 236] on icon at bounding box center [301, 238] width 4 height 4
type input "Plavnik_SUP_bez_Slide_10"
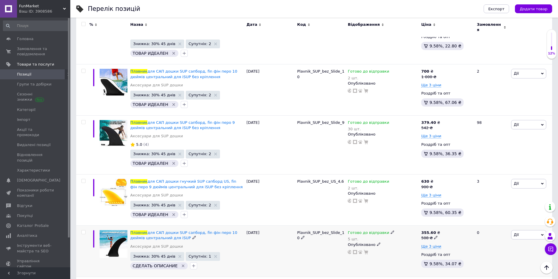
click at [297, 230] on div "Plavnik_SUP_bez_Slide_10" at bounding box center [321, 235] width 48 height 11
click at [301, 231] on div "Plavnik_SUP_bez_Slide_10" at bounding box center [321, 235] width 48 height 11
click at [302, 236] on icon at bounding box center [303, 238] width 4 height 4
type input "Plavnik_SUP_bez_US_10"
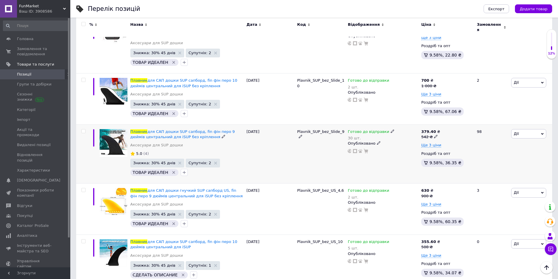
scroll to position [168, 0]
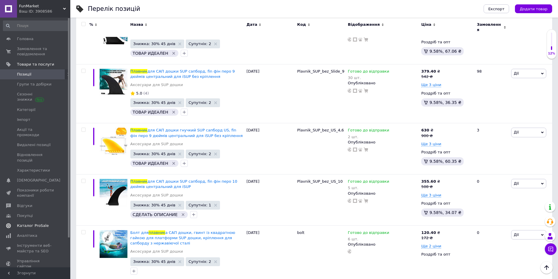
click at [39, 223] on span "Каталог ProSale" at bounding box center [33, 225] width 32 height 5
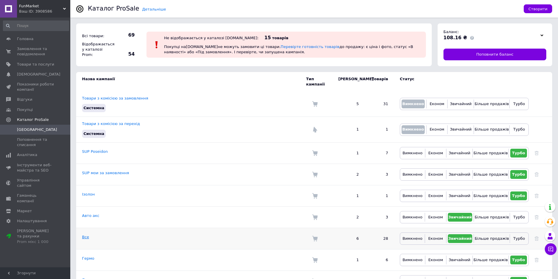
click at [87, 235] on link "Все" at bounding box center [85, 237] width 7 height 4
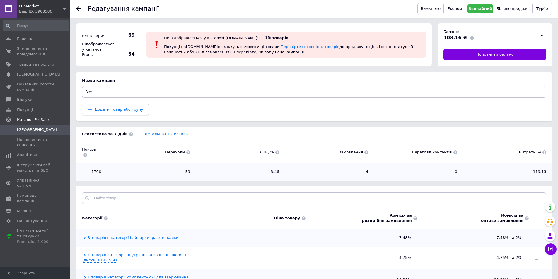
click at [131, 109] on span "Додати товар або групу" at bounding box center [119, 109] width 49 height 4
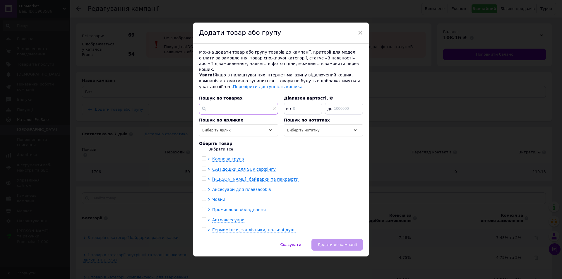
click at [234, 105] on input "text" at bounding box center [238, 109] width 79 height 12
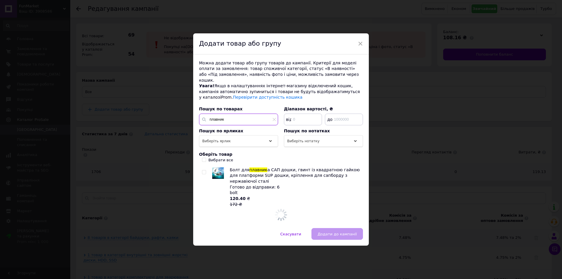
type input "плавник"
click at [242, 172] on span "Болт для" at bounding box center [240, 169] width 20 height 5
checkbox input "true"
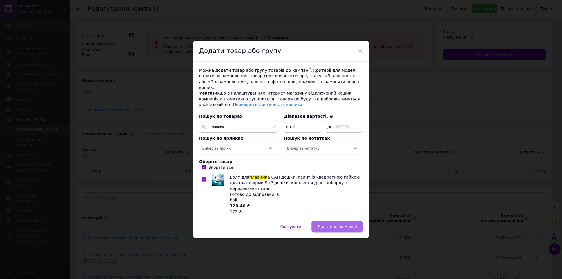
click at [353, 225] on span "Додати до кампанії" at bounding box center [337, 227] width 39 height 4
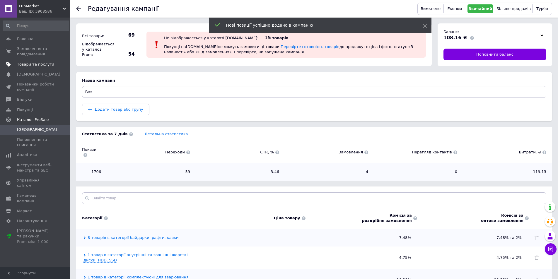
click at [24, 64] on span "Товари та послуги" at bounding box center [35, 64] width 37 height 5
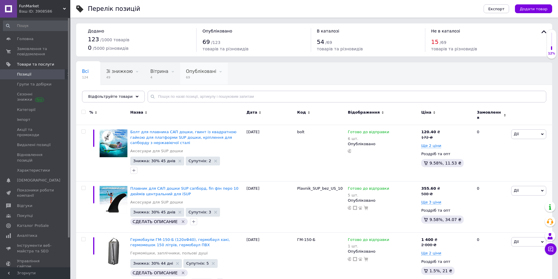
click at [192, 77] on span "69" at bounding box center [201, 77] width 30 height 4
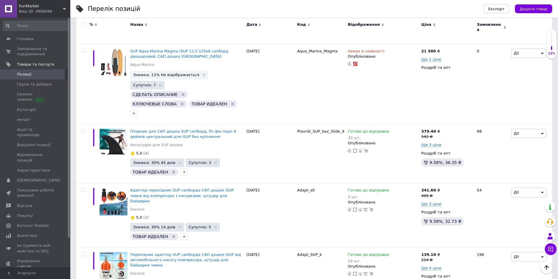
scroll to position [3606, 0]
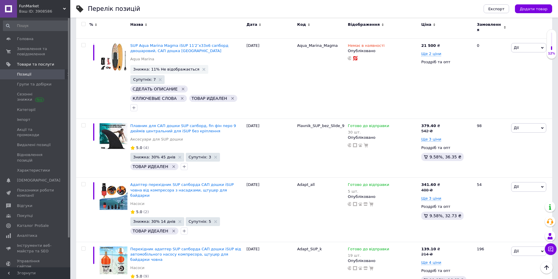
click at [35, 73] on span "Позиції" at bounding box center [35, 74] width 37 height 5
click at [28, 223] on span "Каталог ProSale" at bounding box center [33, 225] width 32 height 5
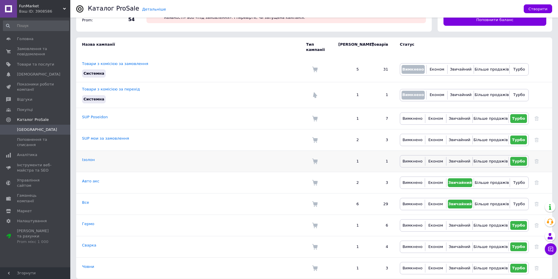
scroll to position [35, 0]
click at [84, 200] on link "Все" at bounding box center [85, 202] width 7 height 4
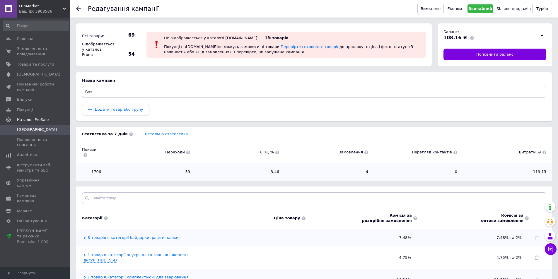
click at [119, 105] on button "Додати товар або групу" at bounding box center [115, 110] width 67 height 12
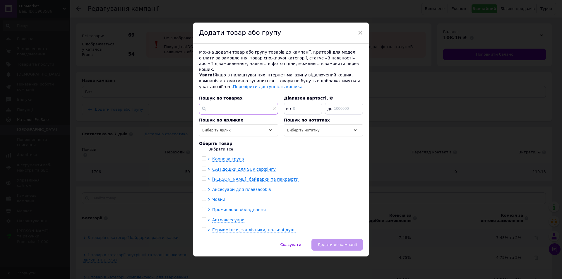
click at [220, 108] on input "text" at bounding box center [238, 109] width 79 height 12
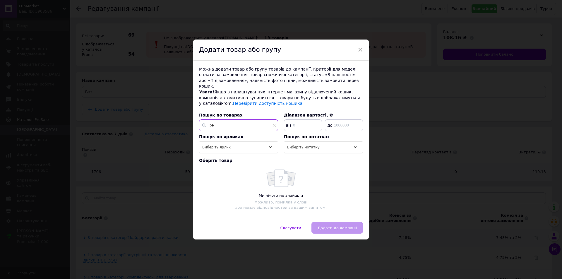
type input "р"
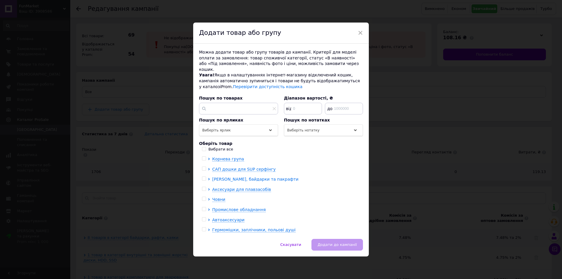
click at [236, 177] on span "[PERSON_NAME], байдарки та пакрафти" at bounding box center [255, 179] width 86 height 5
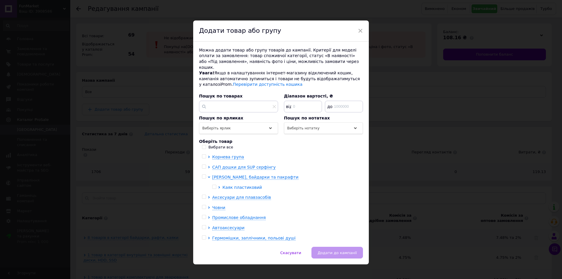
click at [235, 185] on span "Каяк пластиковий" at bounding box center [243, 187] width 40 height 5
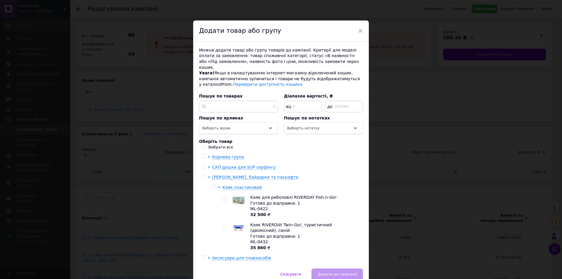
click at [251, 195] on span "Каяк для риболовлі RIVERDAY Fish-n-Go!" at bounding box center [293, 197] width 86 height 5
checkbox input "true"
click at [254, 234] on div "Готово до відправки: 1" at bounding box center [305, 237] width 110 height 6
checkbox input "true"
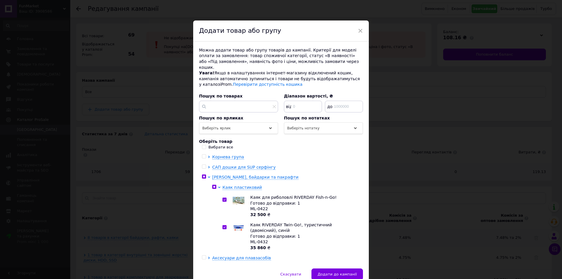
checkbox input "true"
click at [329, 272] on span "Додати до кампанії" at bounding box center [337, 274] width 39 height 4
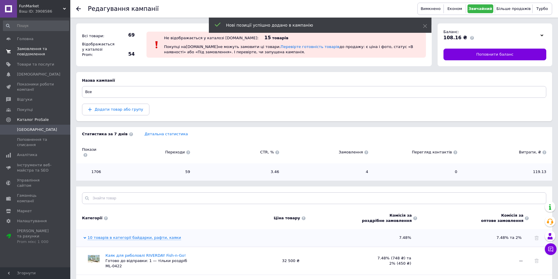
click at [46, 57] on span "Замовлення та повідомлення" at bounding box center [35, 51] width 37 height 11
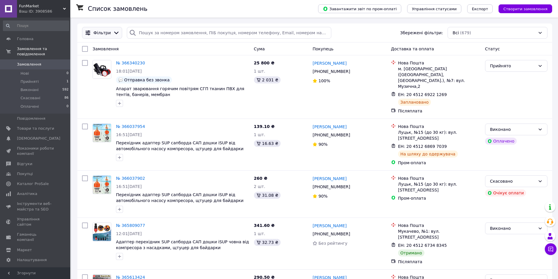
click at [101, 32] on span "Фільтри" at bounding box center [101, 33] width 17 height 6
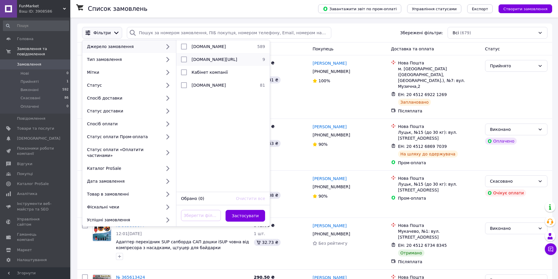
click at [223, 59] on span "[DOMAIN_NAME][URL]" at bounding box center [214, 59] width 46 height 5
checkbox input "true"
click at [251, 210] on button "Застосувати" at bounding box center [245, 216] width 40 height 12
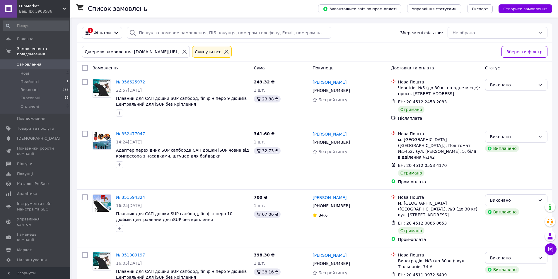
click at [224, 53] on icon at bounding box center [226, 52] width 4 height 4
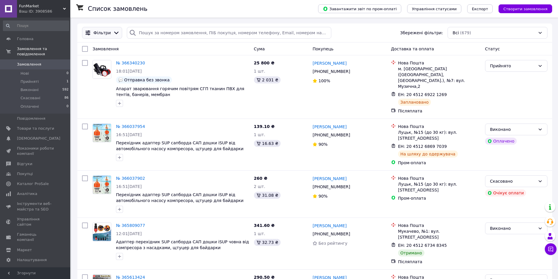
click at [110, 38] on div "Фільтри" at bounding box center [102, 33] width 40 height 12
click at [115, 33] on icon at bounding box center [116, 33] width 4 height 3
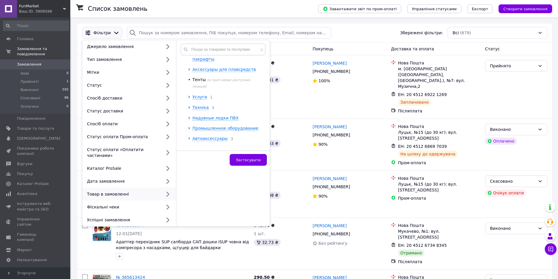
scroll to position [63, 0]
click at [203, 126] on span "Промышленное оборудование" at bounding box center [225, 128] width 66 height 5
click at [206, 125] on span "Автоматы для сварки ПВХ" at bounding box center [225, 127] width 57 height 5
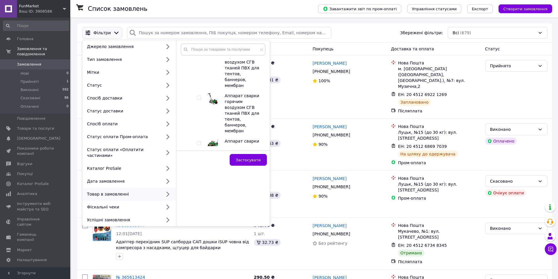
scroll to position [132, 0]
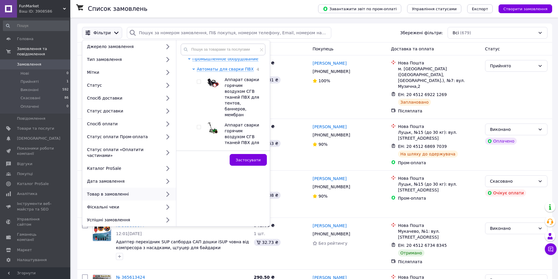
click at [197, 80] on input "checkbox" at bounding box center [199, 82] width 4 height 4
checkbox input "true"
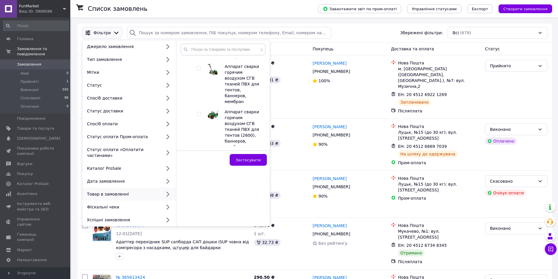
click at [197, 109] on div at bounding box center [200, 129] width 6 height 41
click at [198, 112] on input "checkbox" at bounding box center [199, 114] width 4 height 4
checkbox input "true"
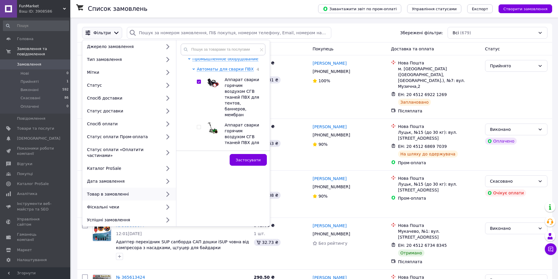
click at [200, 125] on input "checkbox" at bounding box center [199, 127] width 4 height 4
checkbox input "true"
click at [258, 159] on span "Застосувати" at bounding box center [248, 160] width 25 height 4
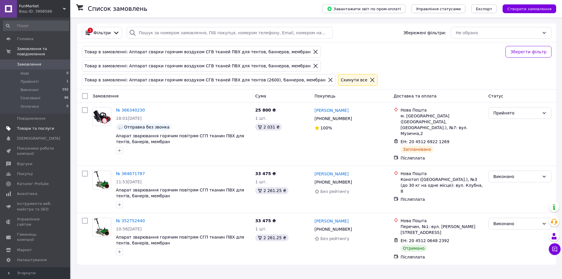
click at [30, 124] on link "Товари та послуги" at bounding box center [36, 129] width 72 height 10
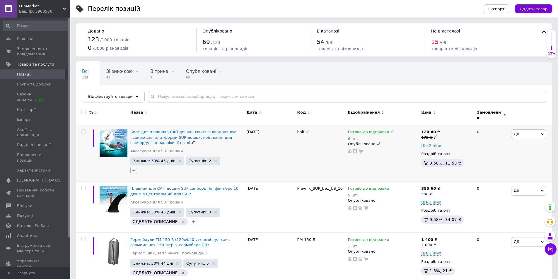
click at [135, 168] on icon "button" at bounding box center [133, 170] width 5 height 5
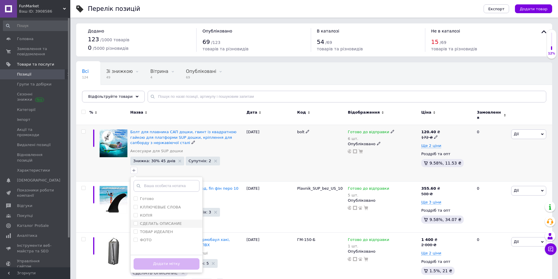
click at [155, 221] on label "СДЕЛАТЬ ОПИСАНИЕ" at bounding box center [161, 223] width 42 height 4
checkbox input "true"
click at [148, 259] on button "Додати мітку" at bounding box center [167, 263] width 66 height 11
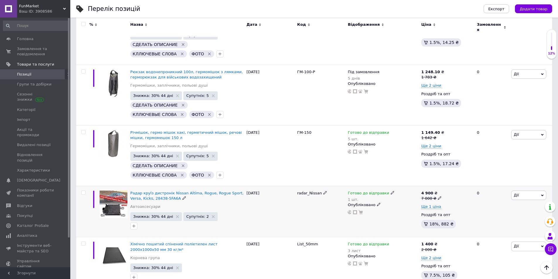
scroll to position [439, 0]
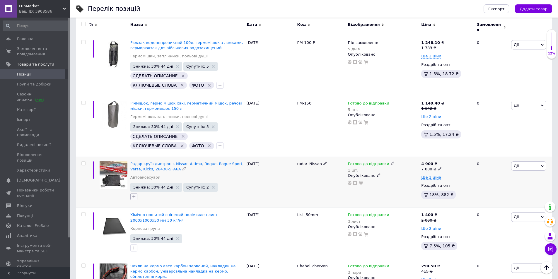
click at [135, 194] on icon "button" at bounding box center [133, 196] width 5 height 5
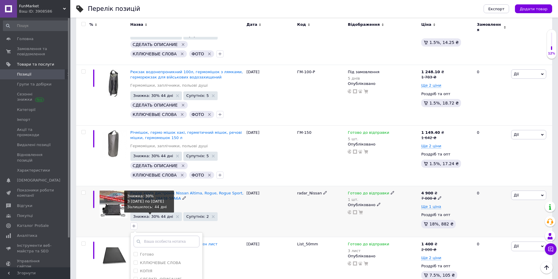
scroll to position [468, 0]
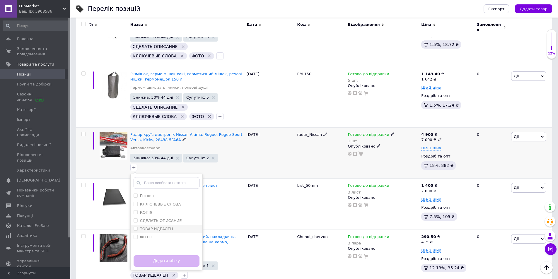
click at [165, 227] on label "ТОВАР ИДЕАЛЕН" at bounding box center [156, 229] width 33 height 4
checkbox input "true"
click at [164, 255] on button "Додати мітку" at bounding box center [167, 260] width 66 height 11
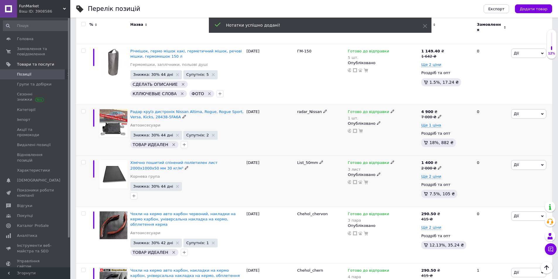
scroll to position [498, 0]
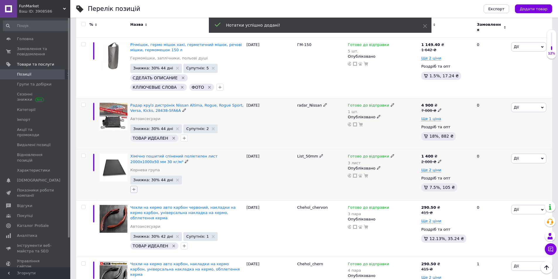
click at [131, 187] on button "button" at bounding box center [133, 189] width 7 height 7
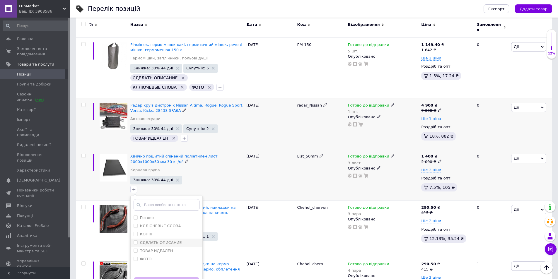
click at [148, 240] on label "СДЕЛАТЬ ОПИСАНИЕ" at bounding box center [161, 242] width 42 height 4
checkbox input "true"
click at [155, 224] on label "КЛЛЮЧЕВЫЕ СЛОВА" at bounding box center [160, 226] width 41 height 4
click at [153, 224] on label "КЛЛЮЧЕВЫЕ СЛОВА" at bounding box center [160, 226] width 41 height 4
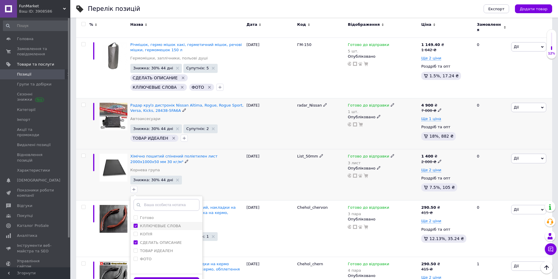
checkbox input "true"
click at [145, 257] on label "ФОТО" at bounding box center [146, 259] width 12 height 4
checkbox input "true"
click at [189, 277] on button "Додати мітку" at bounding box center [167, 282] width 66 height 11
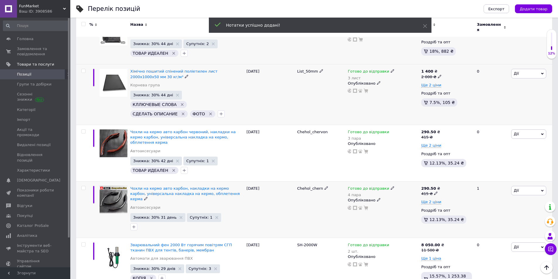
scroll to position [586, 0]
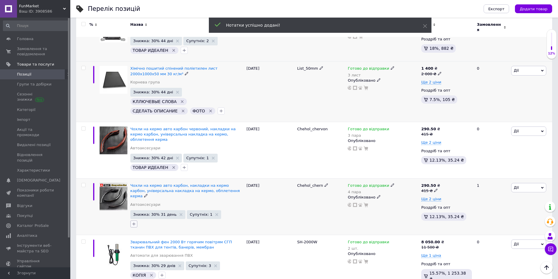
click at [137, 220] on button "button" at bounding box center [133, 223] width 7 height 7
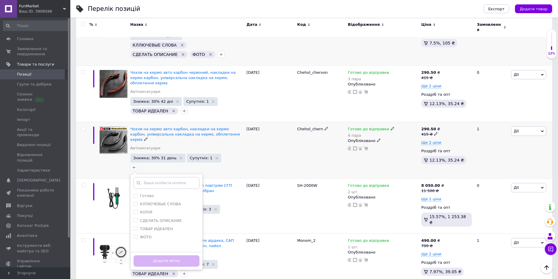
scroll to position [644, 0]
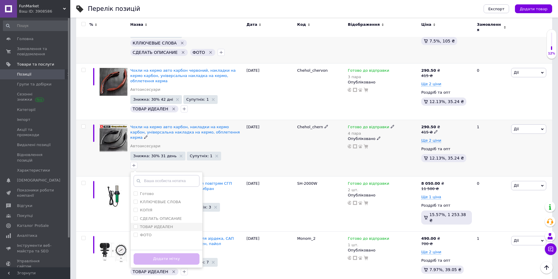
click at [155, 225] on label "ТОВАР ИДЕАЛЕН" at bounding box center [156, 227] width 33 height 4
checkbox input "true"
click at [150, 200] on label "КЛЛЮЧЕВЫЕ СЛОВА" at bounding box center [160, 202] width 41 height 4
checkbox input "true"
click at [152, 250] on div "Додати мітку" at bounding box center [167, 259] width 72 height 18
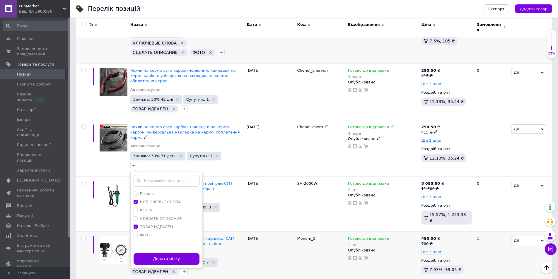
click at [155, 253] on button "Додати мітку" at bounding box center [167, 258] width 66 height 11
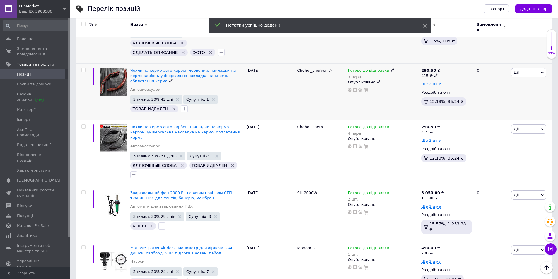
click at [179, 104] on div at bounding box center [183, 108] width 9 height 9
click at [182, 107] on icon "button" at bounding box center [184, 109] width 5 height 5
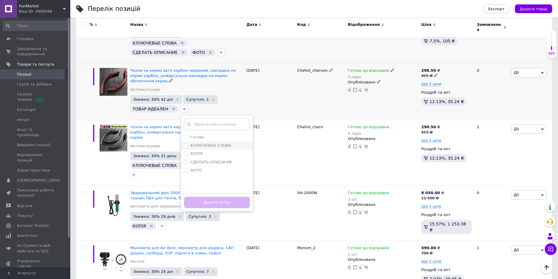
click at [190, 143] on div "КЛЛЮЧЕВЫЕ СЛОВА" at bounding box center [210, 145] width 41 height 5
click at [188, 143] on input "КЛЛЮЧЕВЫЕ СЛОВА" at bounding box center [186, 145] width 4 height 4
click at [190, 141] on li "КЛЛЮЧЕВЫЕ СЛОВА" at bounding box center [217, 145] width 72 height 8
checkbox input "true"
click at [191, 197] on button "Додати мітку" at bounding box center [217, 202] width 66 height 11
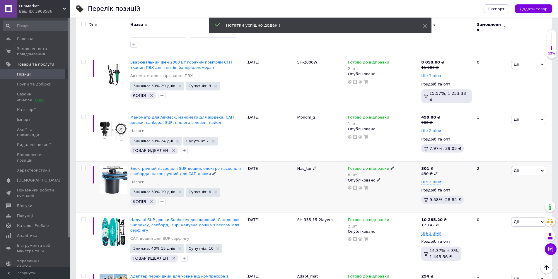
scroll to position [791, 0]
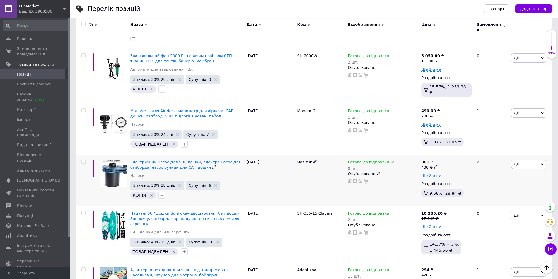
click at [151, 193] on icon "Видалити мітку" at bounding box center [151, 195] width 5 height 5
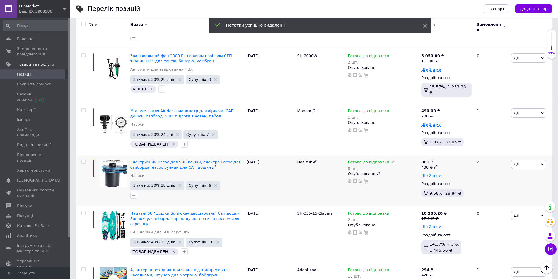
click at [150, 191] on div at bounding box center [187, 195] width 116 height 9
click at [138, 191] on div at bounding box center [133, 195] width 9 height 9
click at [134, 193] on icon "button" at bounding box center [133, 195] width 5 height 5
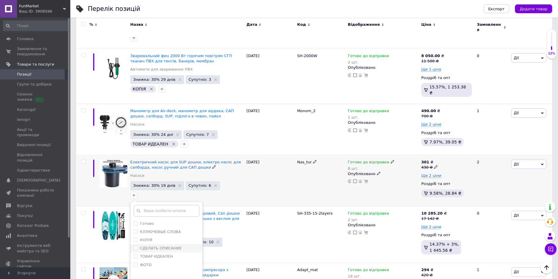
click at [149, 246] on label "СДЕЛАТЬ ОПИСАНИЕ" at bounding box center [161, 248] width 42 height 4
checkbox input "true"
click at [161, 230] on label "КЛЛЮЧЕВЫЕ СЛОВА" at bounding box center [160, 232] width 41 height 4
checkbox input "true"
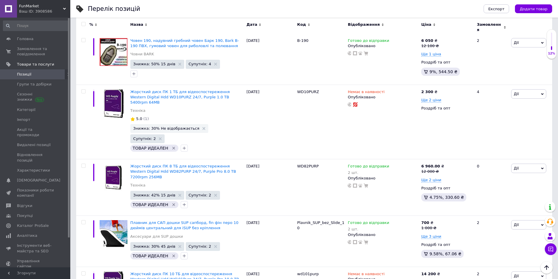
scroll to position [0, 0]
